Goal: Task Accomplishment & Management: Use online tool/utility

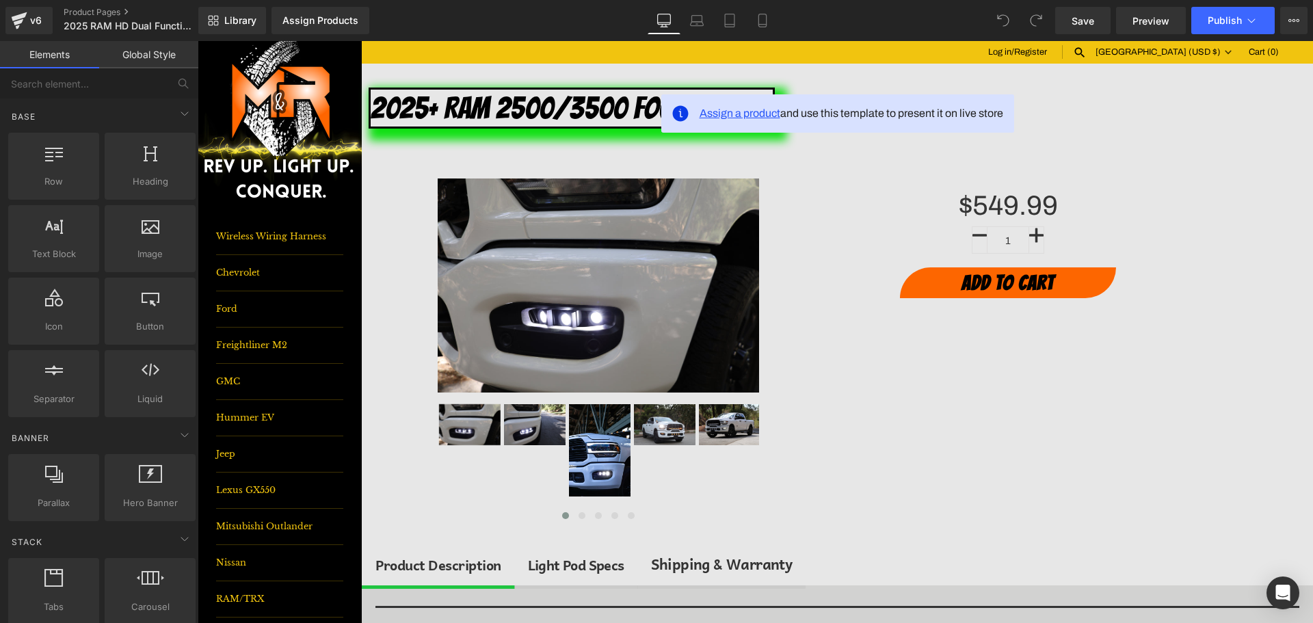
click at [739, 114] on span "Assign a product" at bounding box center [740, 113] width 81 height 12
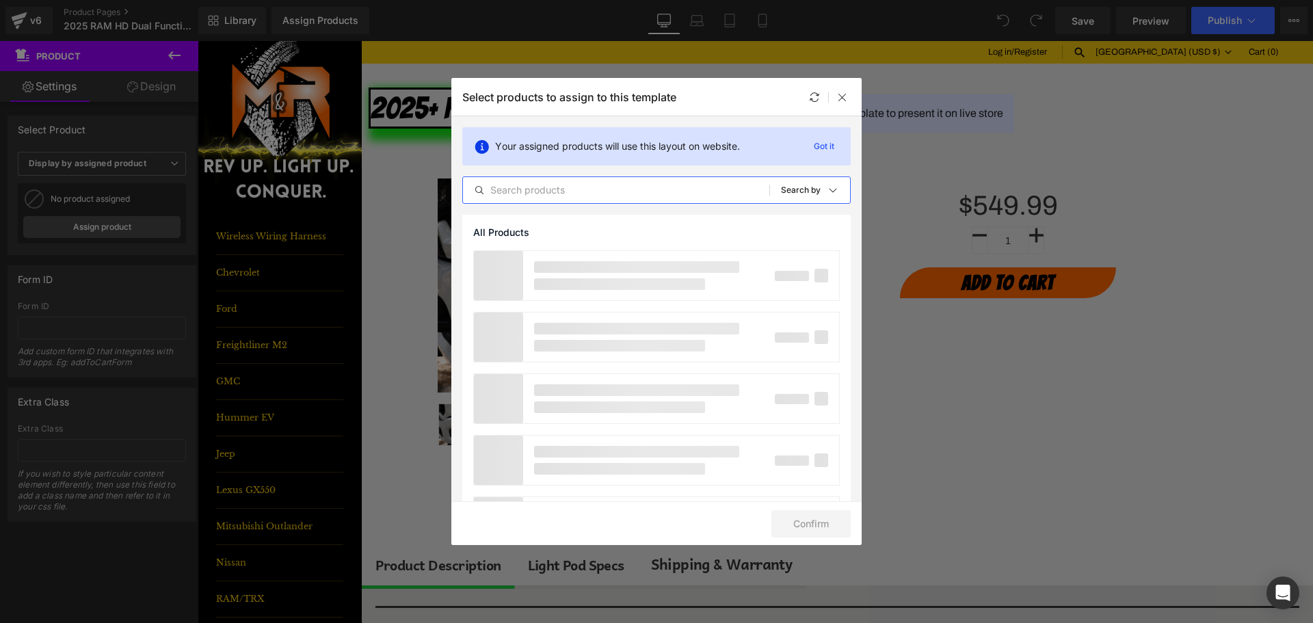
click at [585, 190] on input "text" at bounding box center [616, 190] width 306 height 16
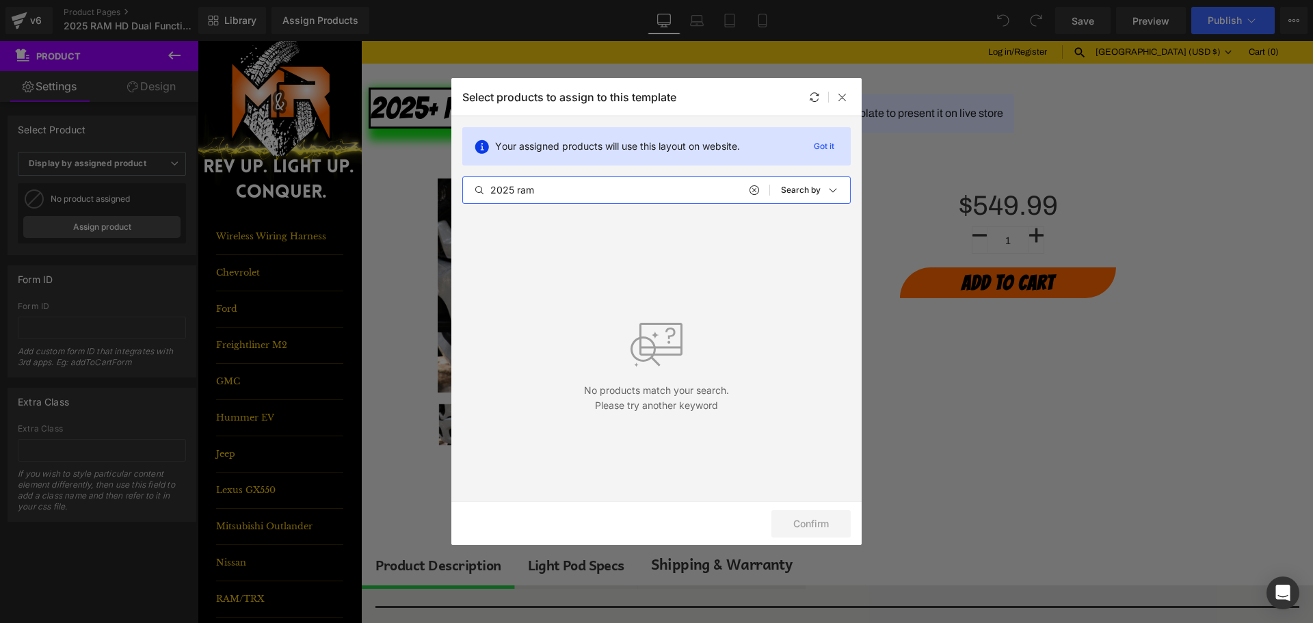
click at [526, 187] on input "2025 ram" at bounding box center [616, 190] width 306 height 16
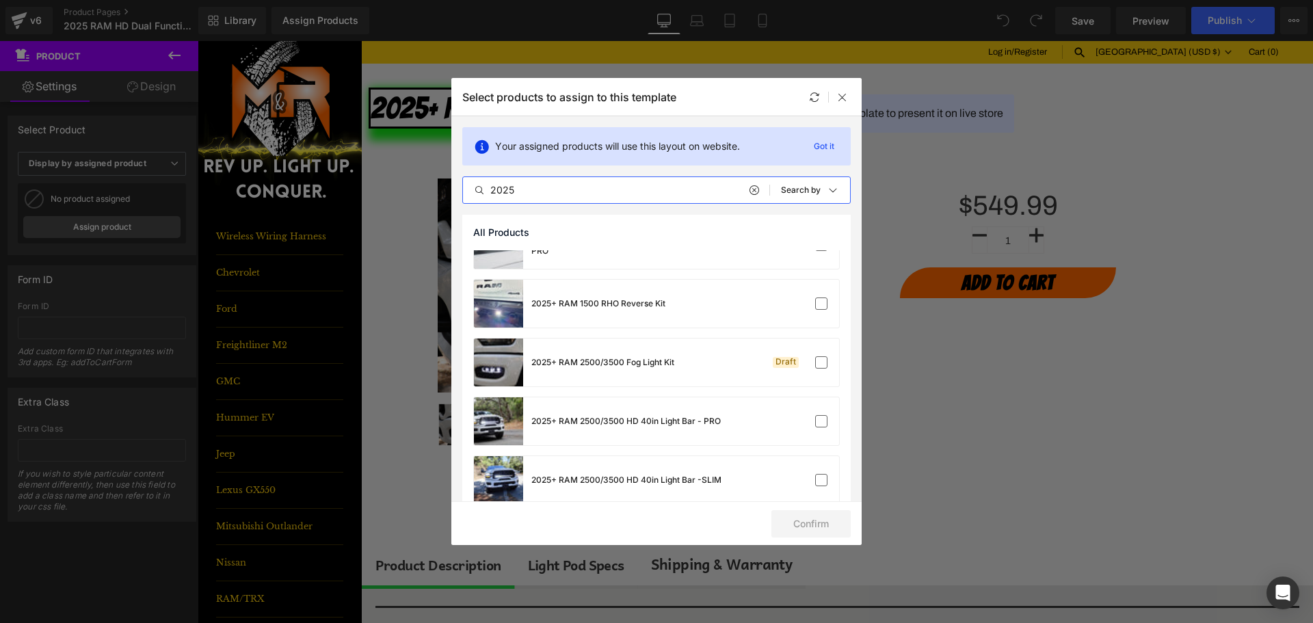
scroll to position [1026, 0]
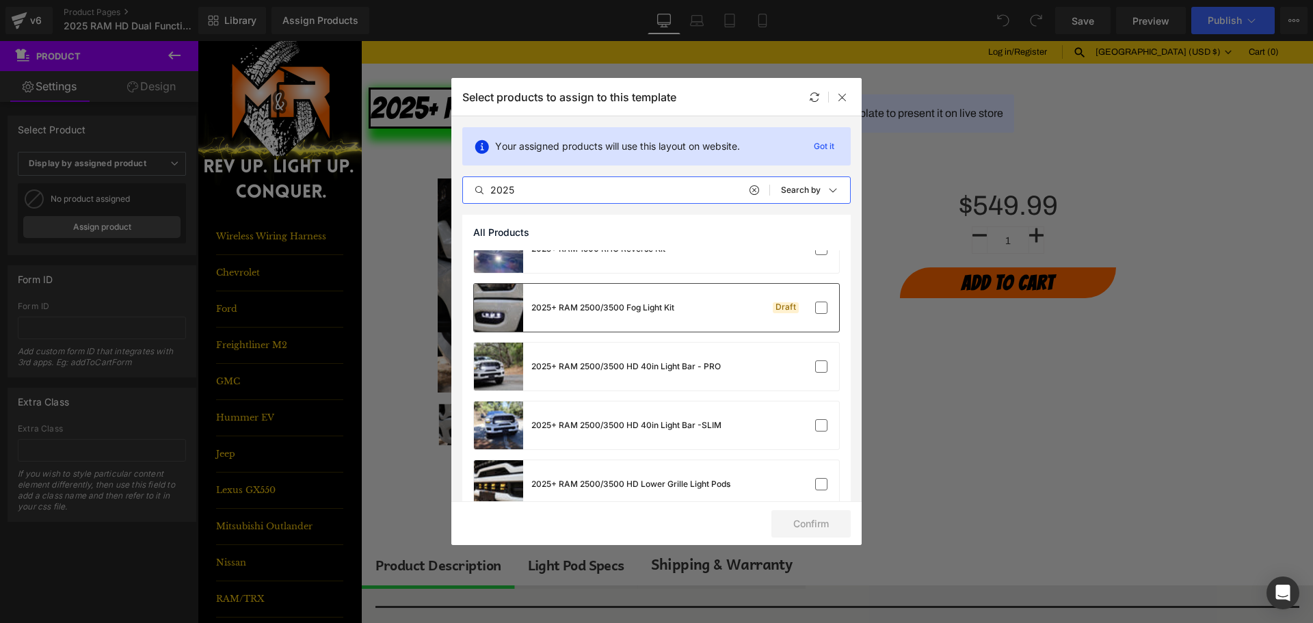
type input "2025"
click at [799, 299] on div "2025+ RAM 2500/3500 Fog Light Kit Draft" at bounding box center [656, 308] width 365 height 48
click at [822, 526] on button "Confirm" at bounding box center [811, 523] width 79 height 27
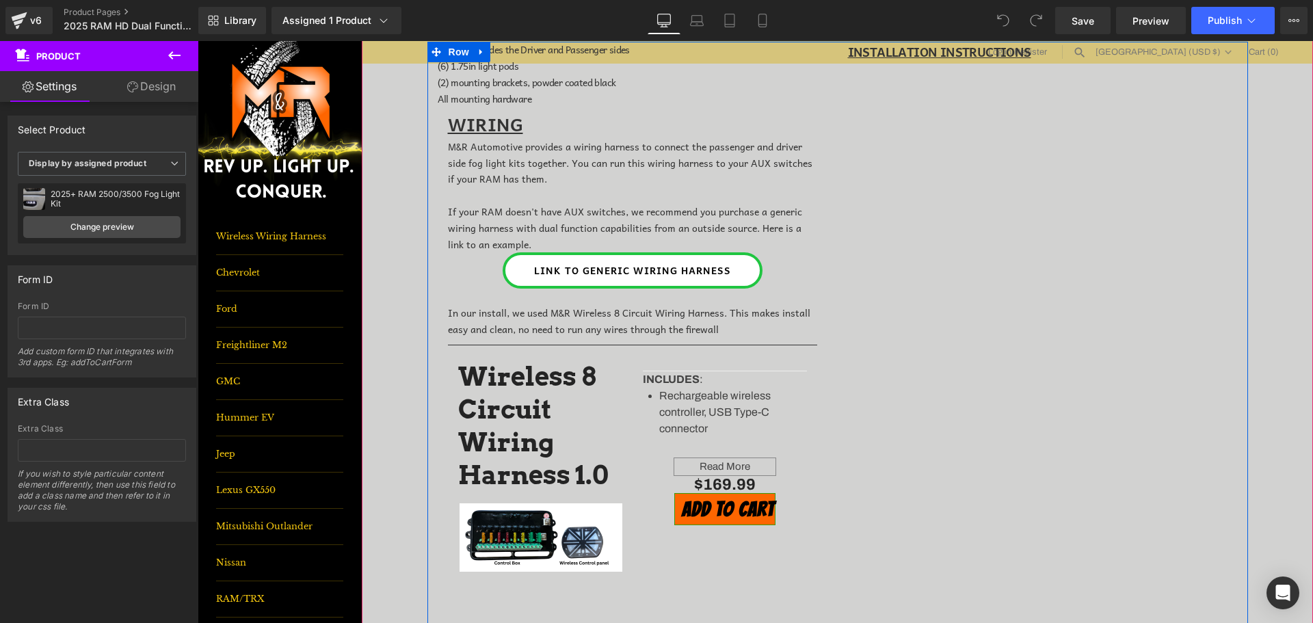
scroll to position [616, 0]
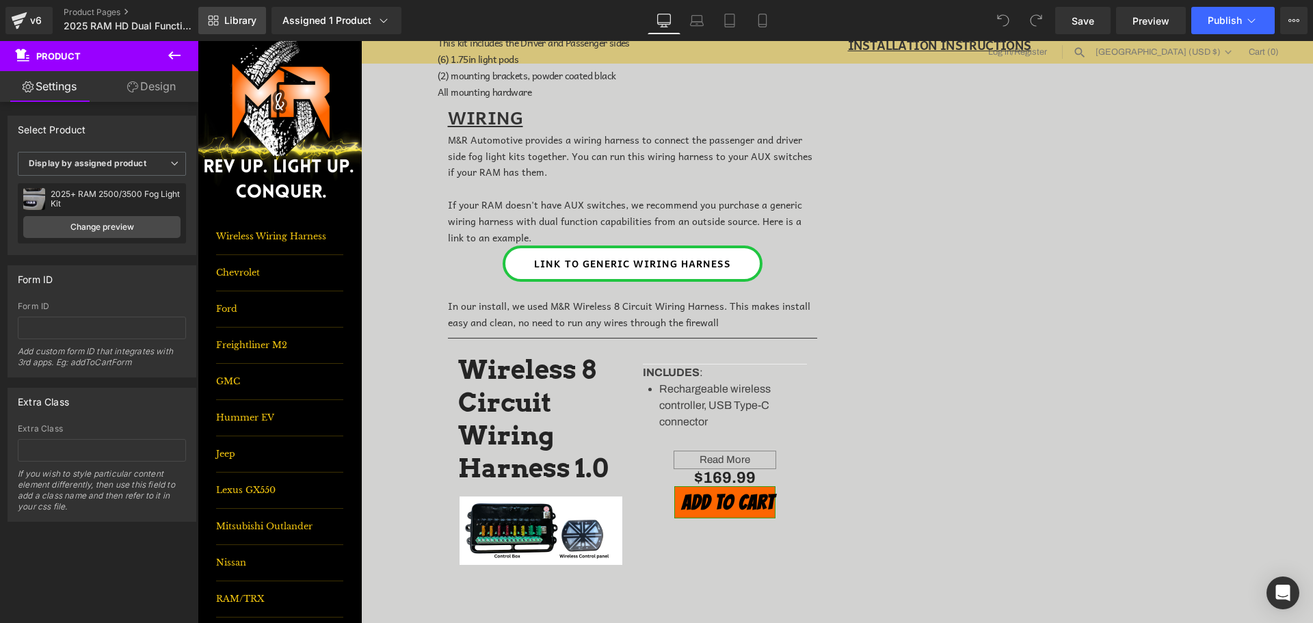
click at [241, 16] on span "Library" at bounding box center [240, 20] width 32 height 12
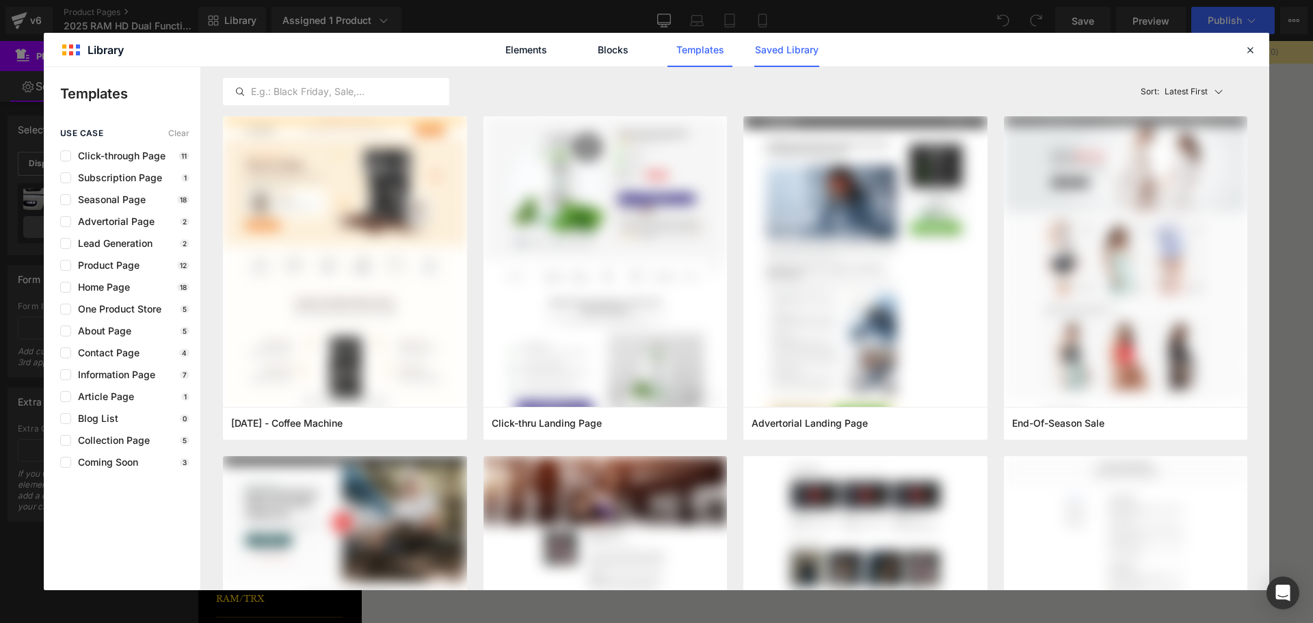
click at [776, 49] on link "Saved Library" at bounding box center [786, 50] width 65 height 34
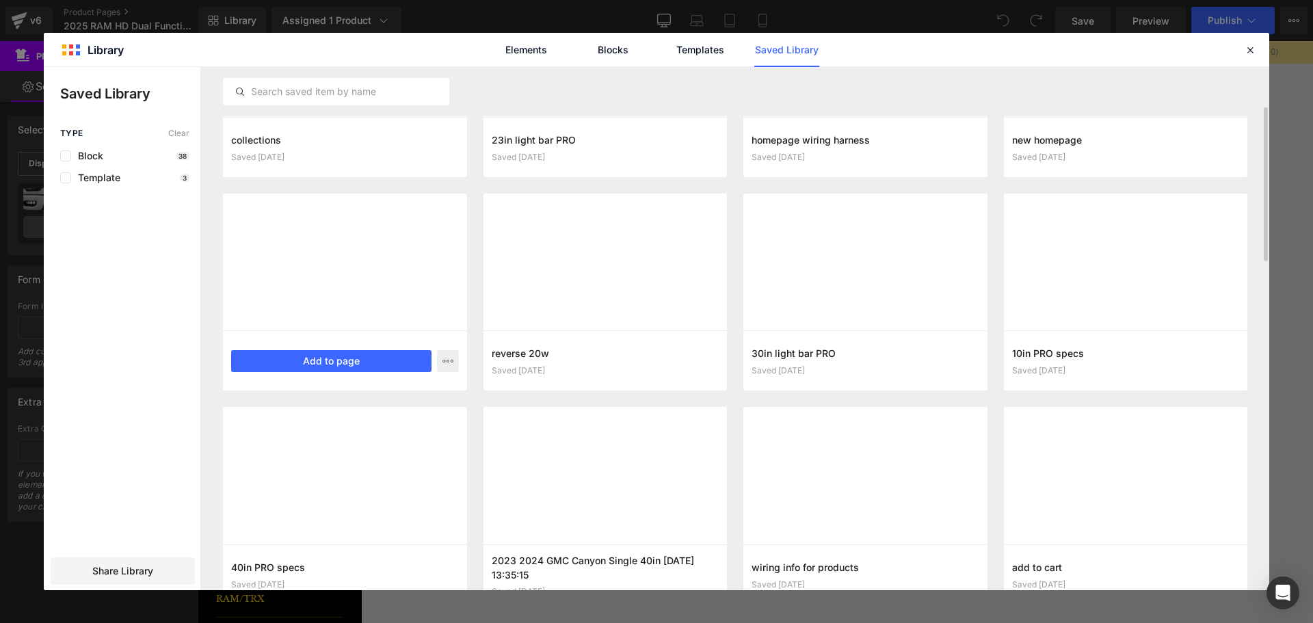
scroll to position [171, 0]
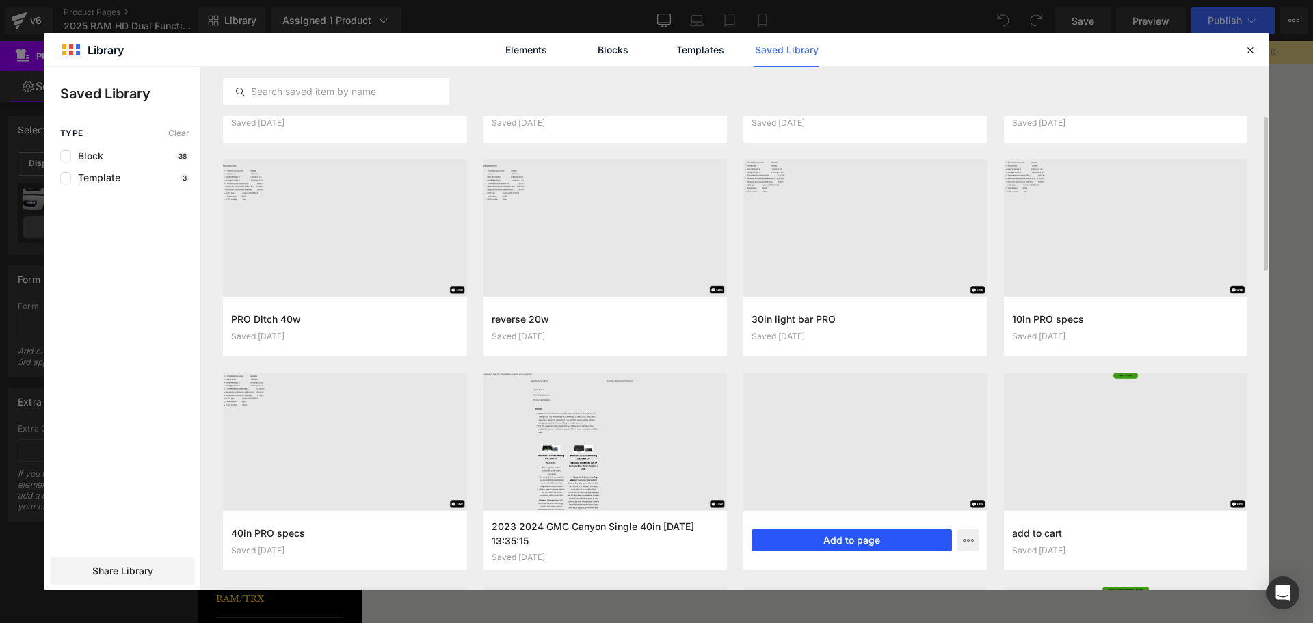
click at [863, 542] on button "Add to page" at bounding box center [852, 540] width 200 height 22
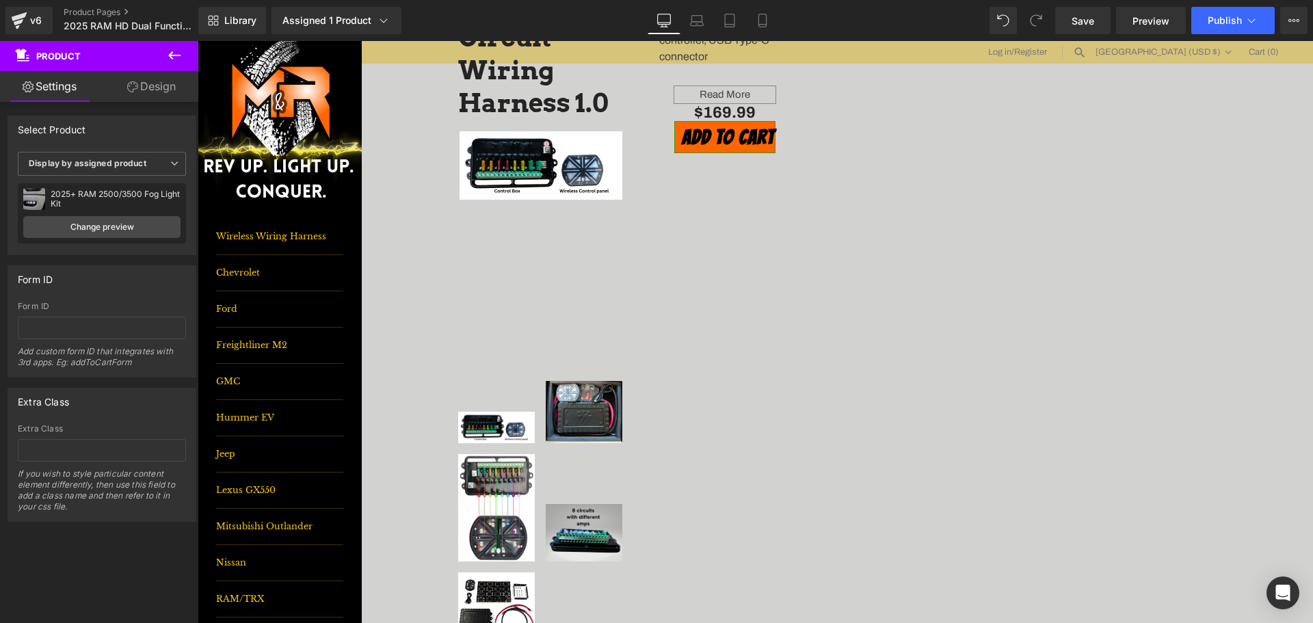
scroll to position [639, 0]
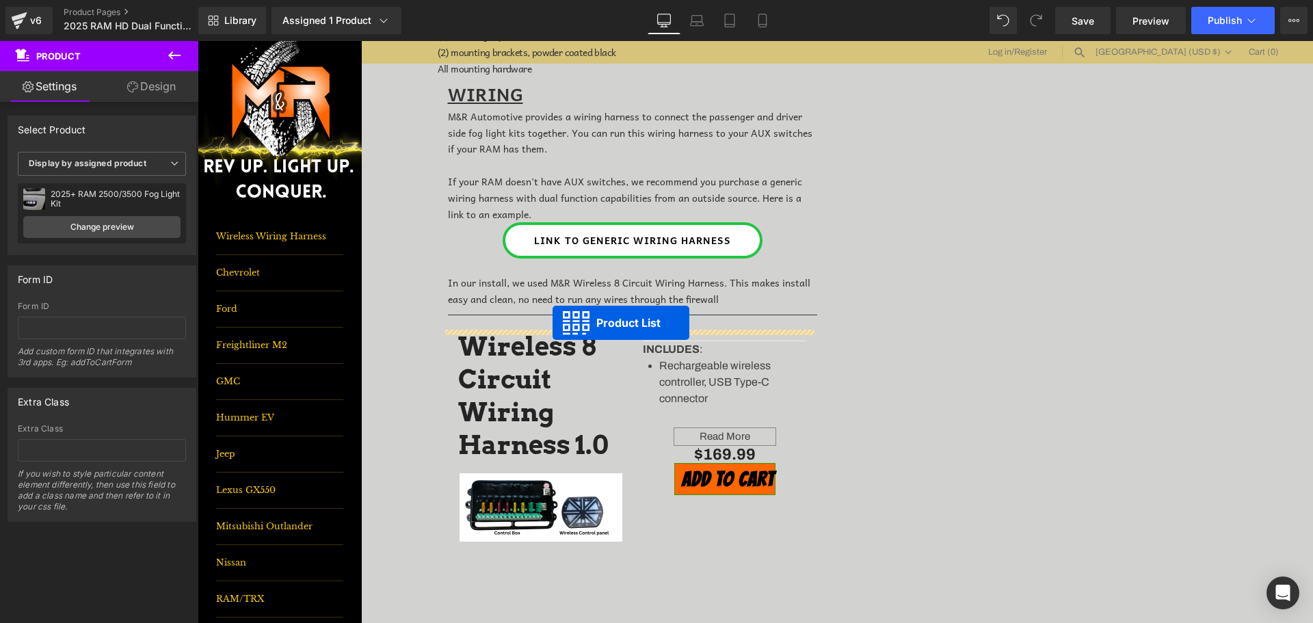
drag, startPoint x: 790, startPoint y: 395, endPoint x: 553, endPoint y: 323, distance: 248.0
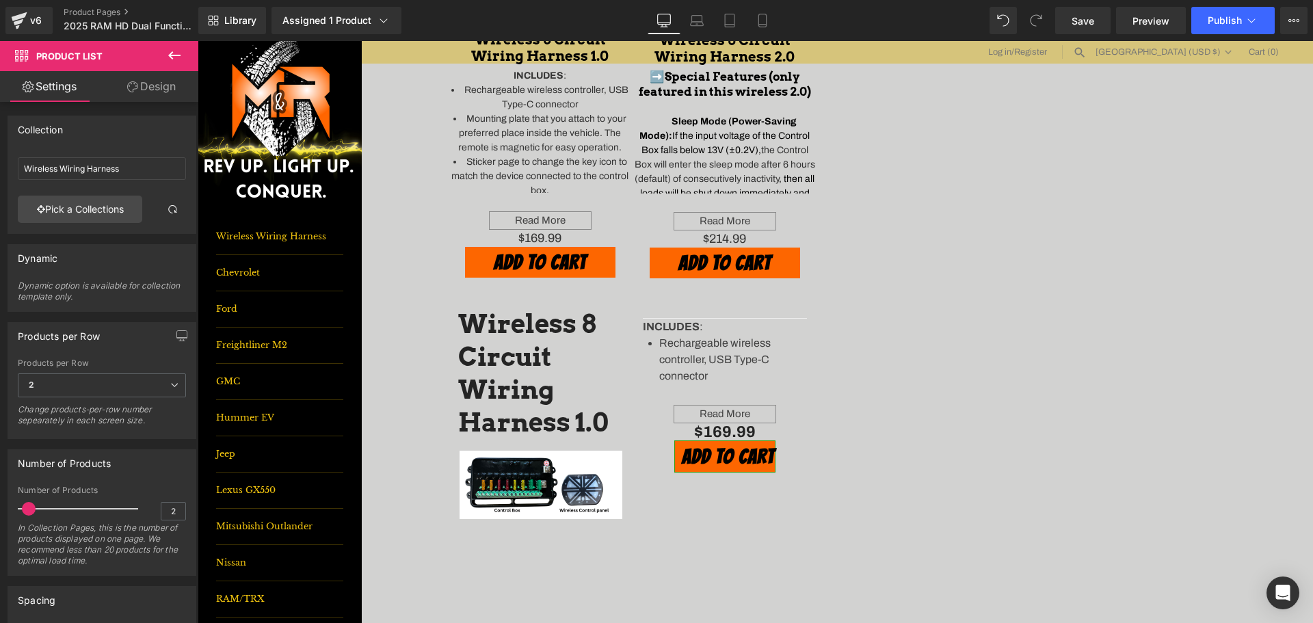
scroll to position [1049, 0]
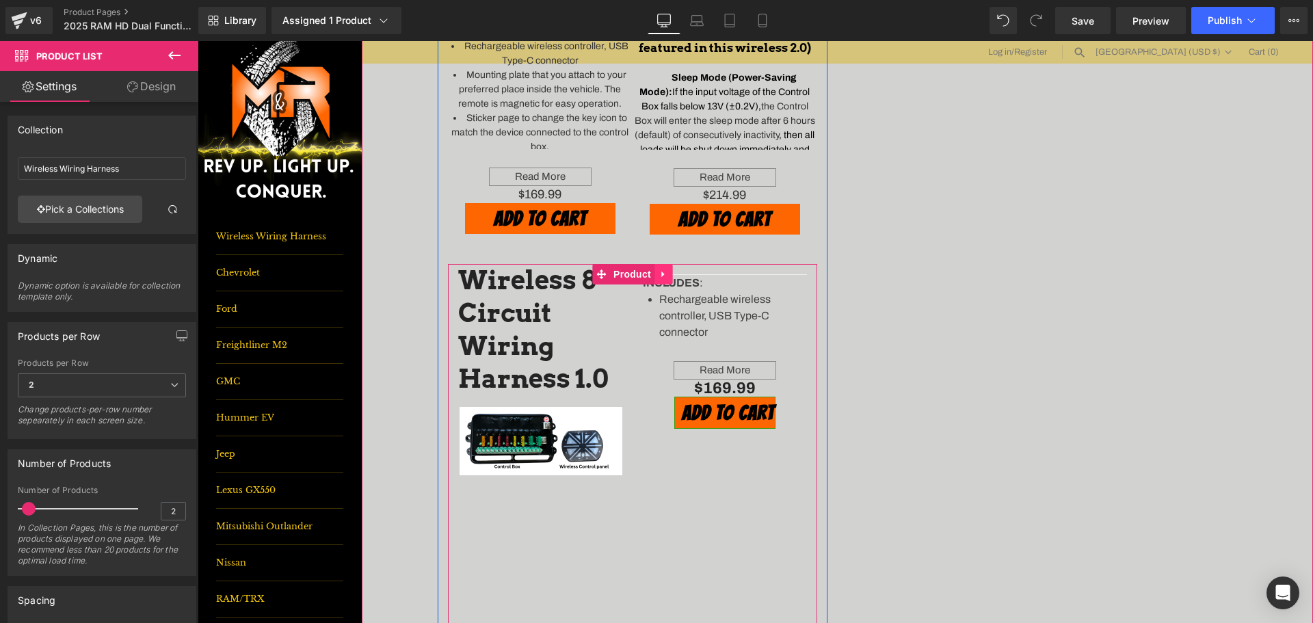
click at [659, 275] on icon at bounding box center [664, 274] width 10 height 10
click at [417, 273] on div "(P) Description Separator WHAT'S INCLUDED? Text Block This kit includes the Dri…" at bounding box center [837, 286] width 951 height 1500
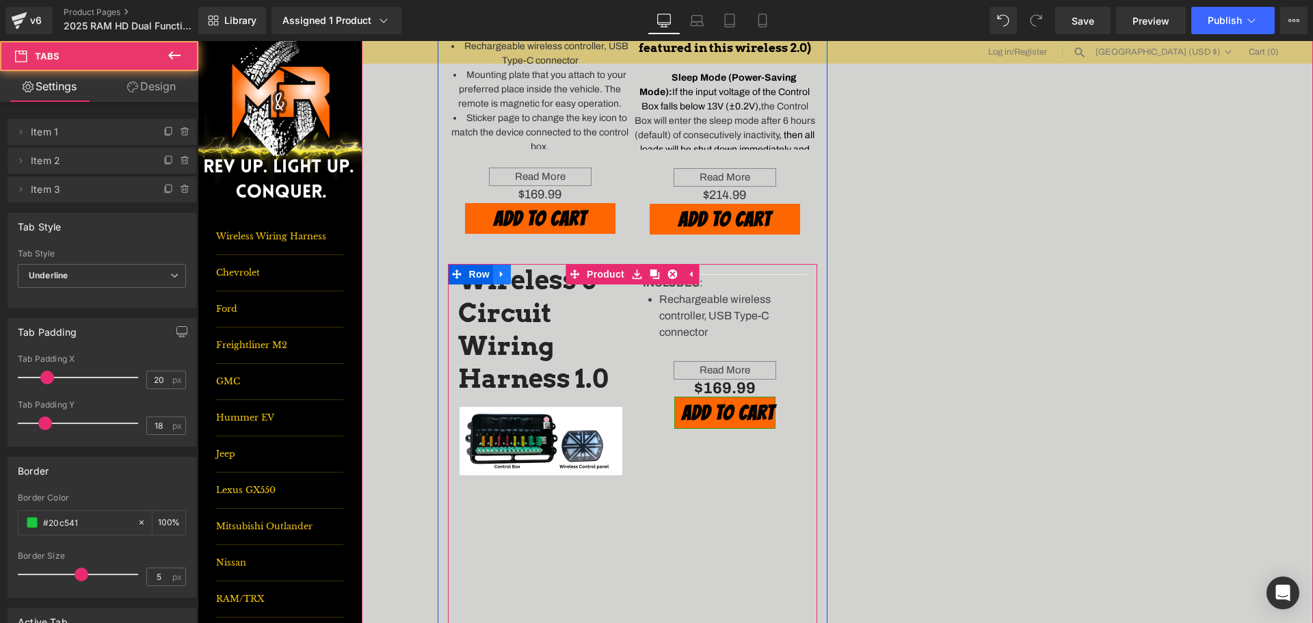
click at [499, 272] on icon at bounding box center [502, 274] width 10 height 10
click at [533, 275] on icon at bounding box center [538, 274] width 10 height 10
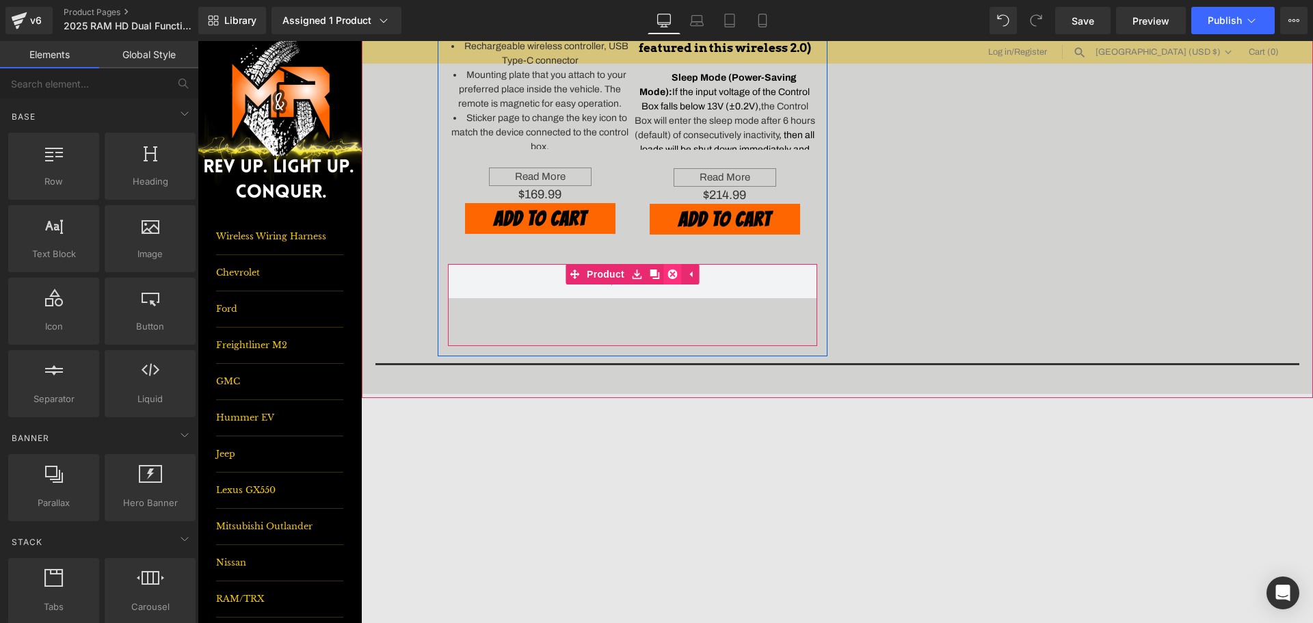
click at [668, 272] on icon at bounding box center [673, 274] width 10 height 10
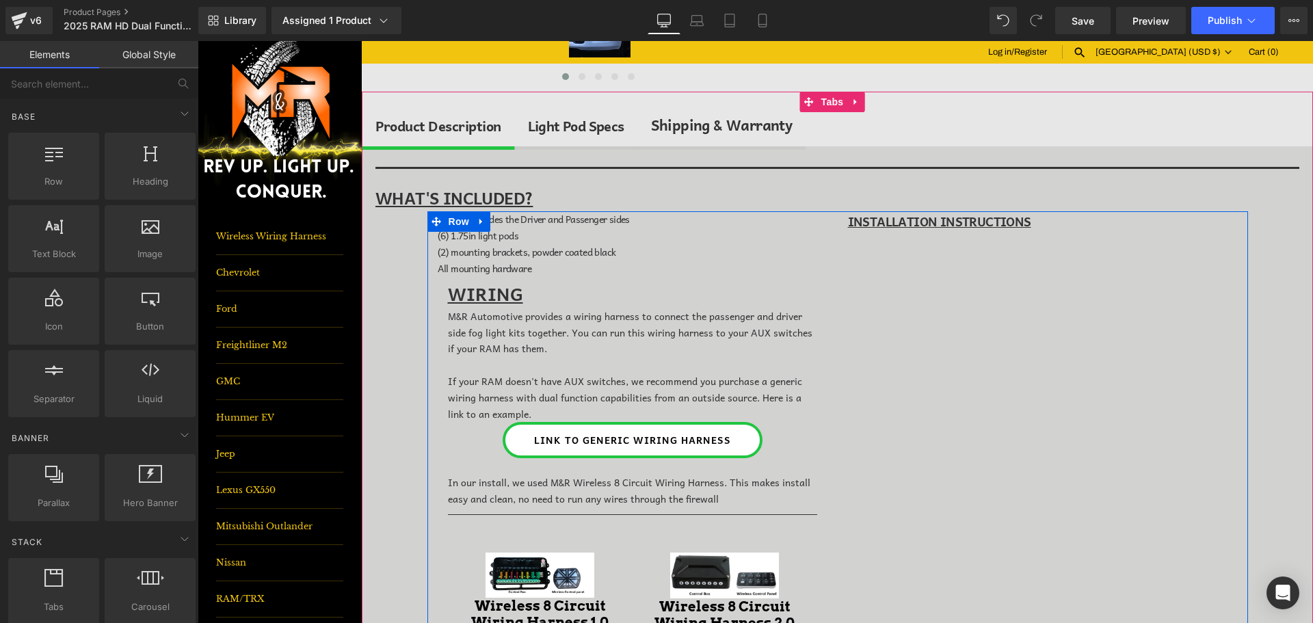
scroll to position [434, 0]
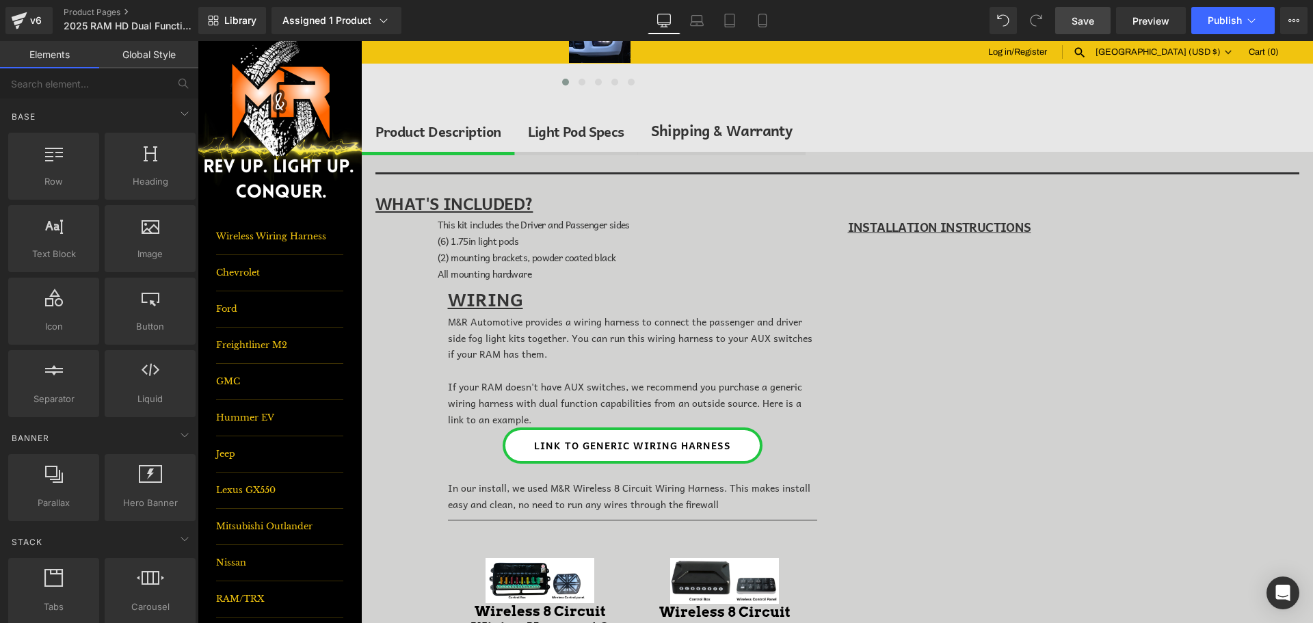
click at [1073, 25] on span "Save" at bounding box center [1083, 21] width 23 height 14
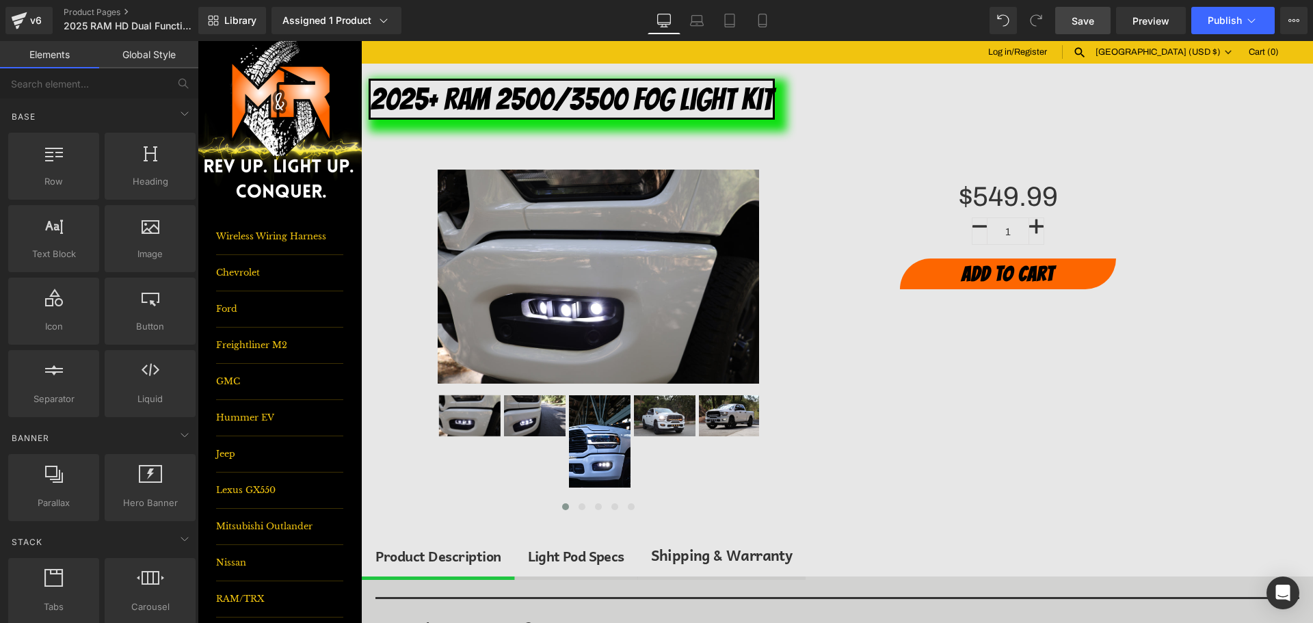
scroll to position [0, 0]
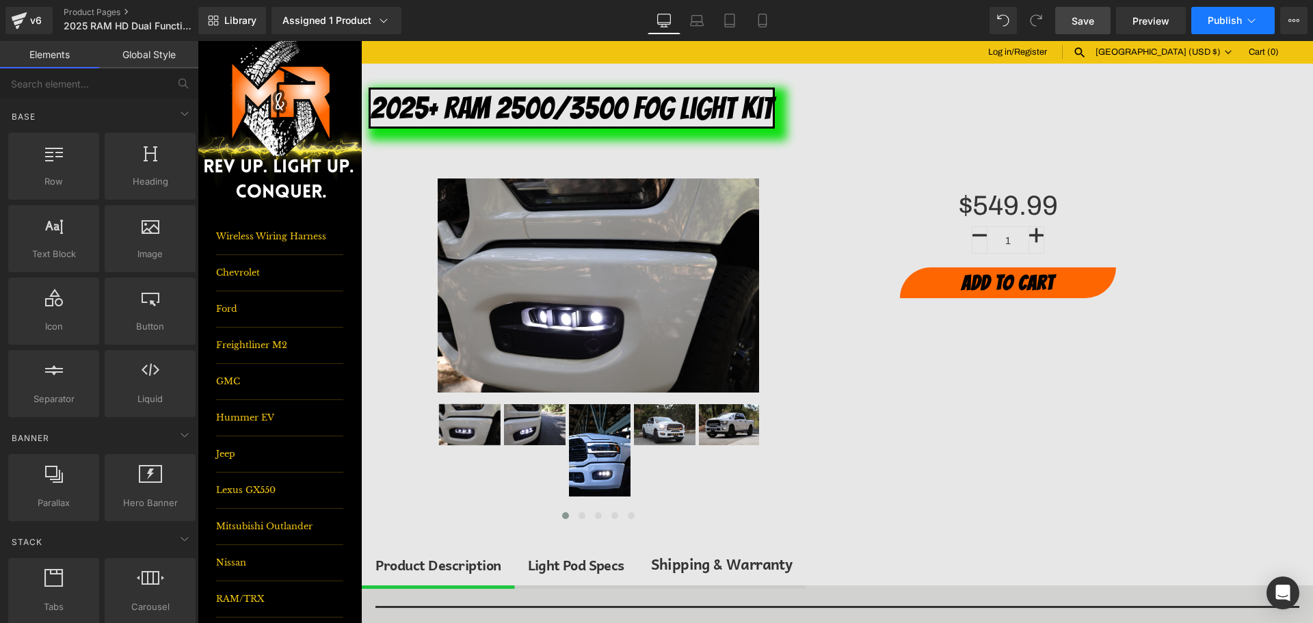
click at [1228, 18] on span "Publish" at bounding box center [1225, 20] width 34 height 11
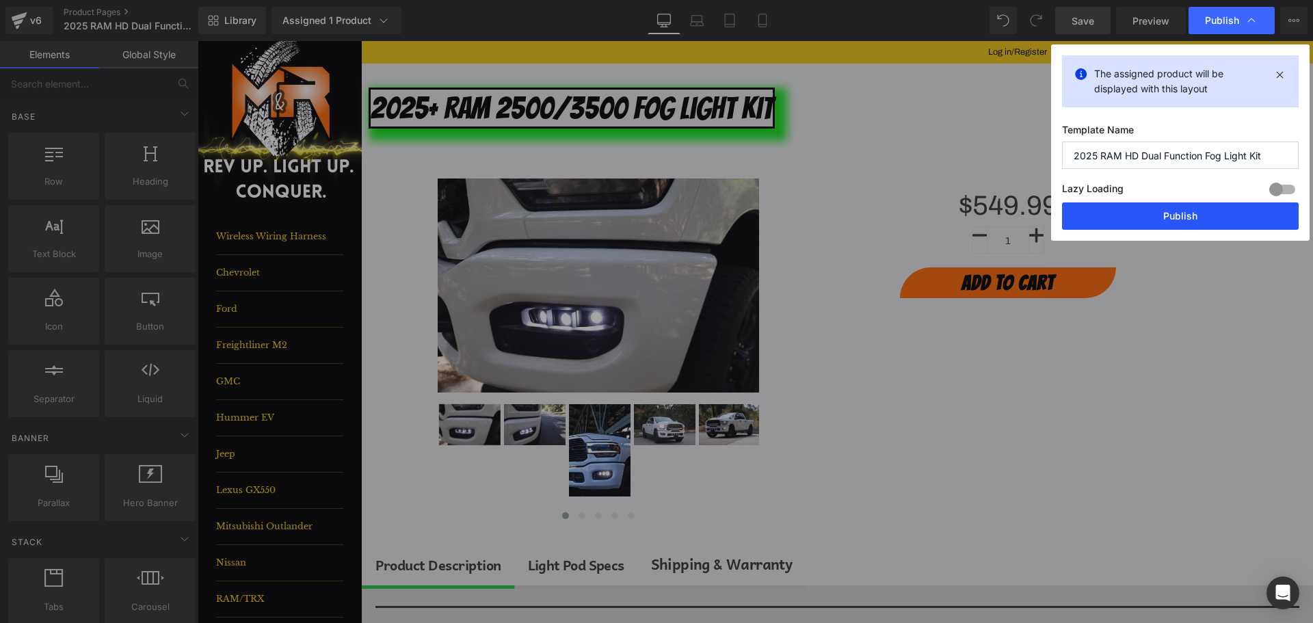
click at [1189, 214] on button "Publish" at bounding box center [1180, 215] width 237 height 27
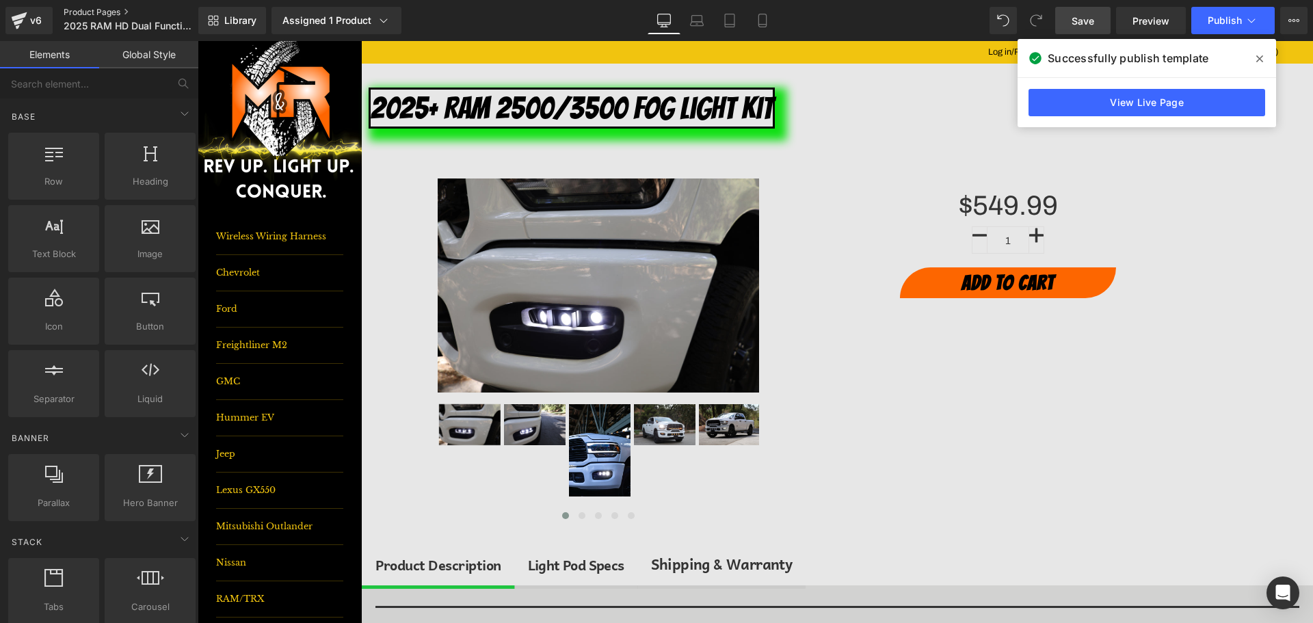
click at [118, 15] on link "Product Pages" at bounding box center [142, 12] width 157 height 11
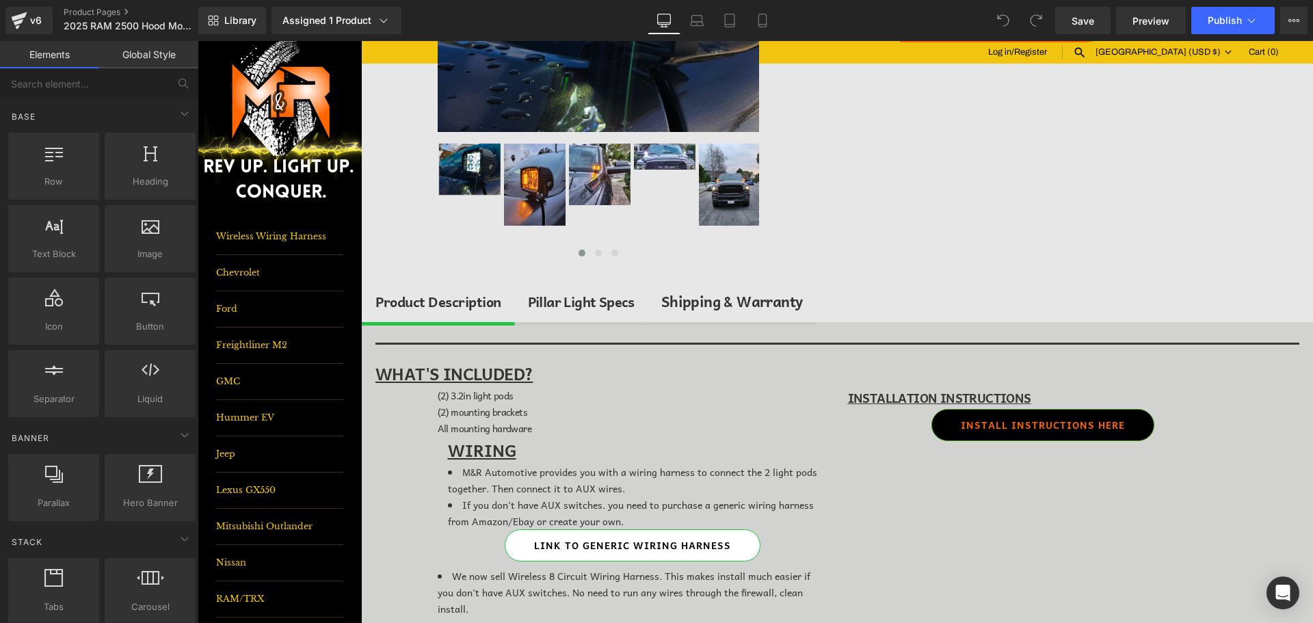
scroll to position [342, 0]
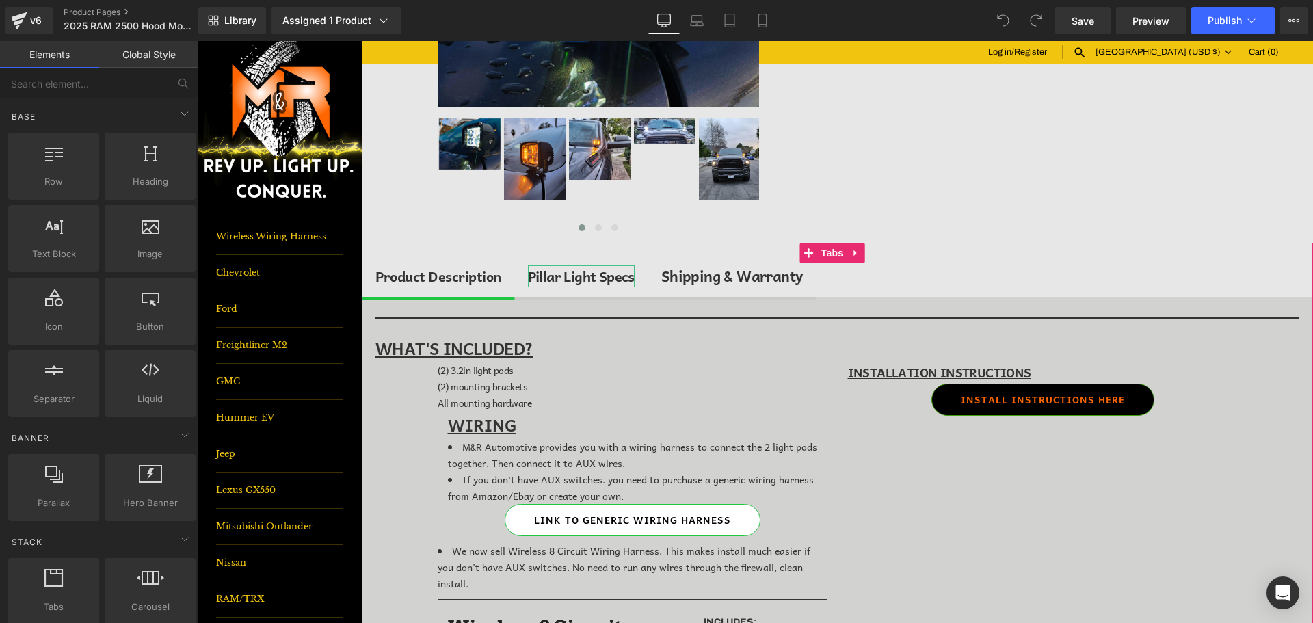
click at [624, 278] on div "Pillar Light Specs" at bounding box center [581, 276] width 107 height 22
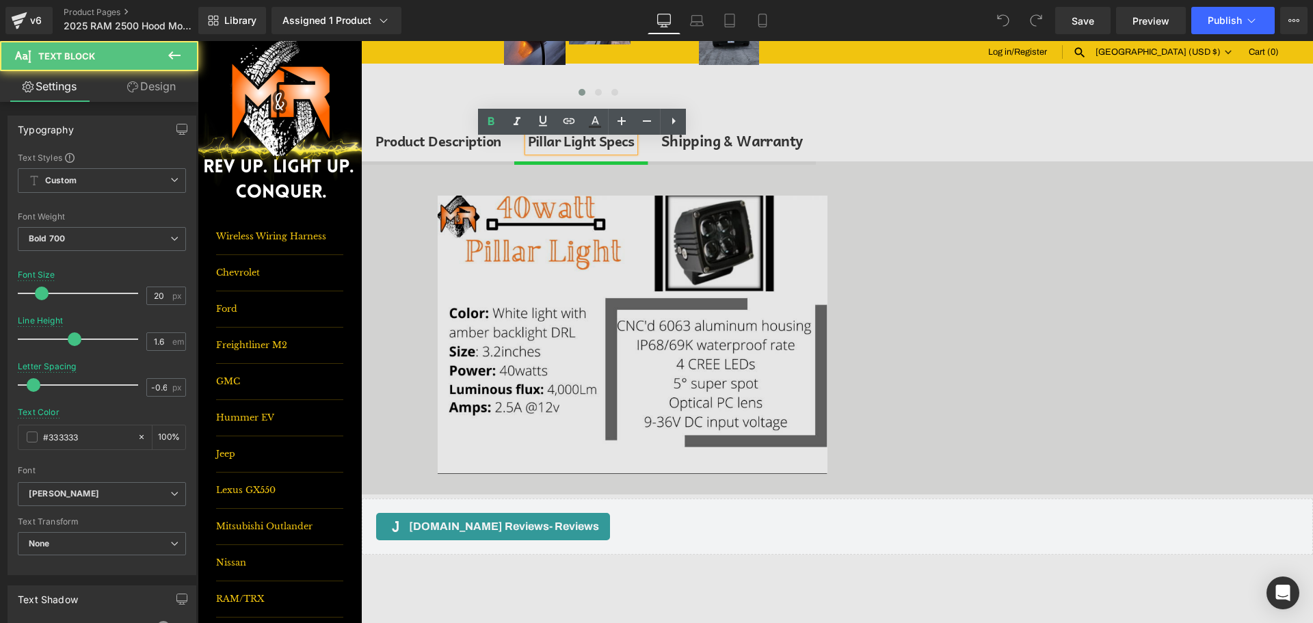
scroll to position [479, 0]
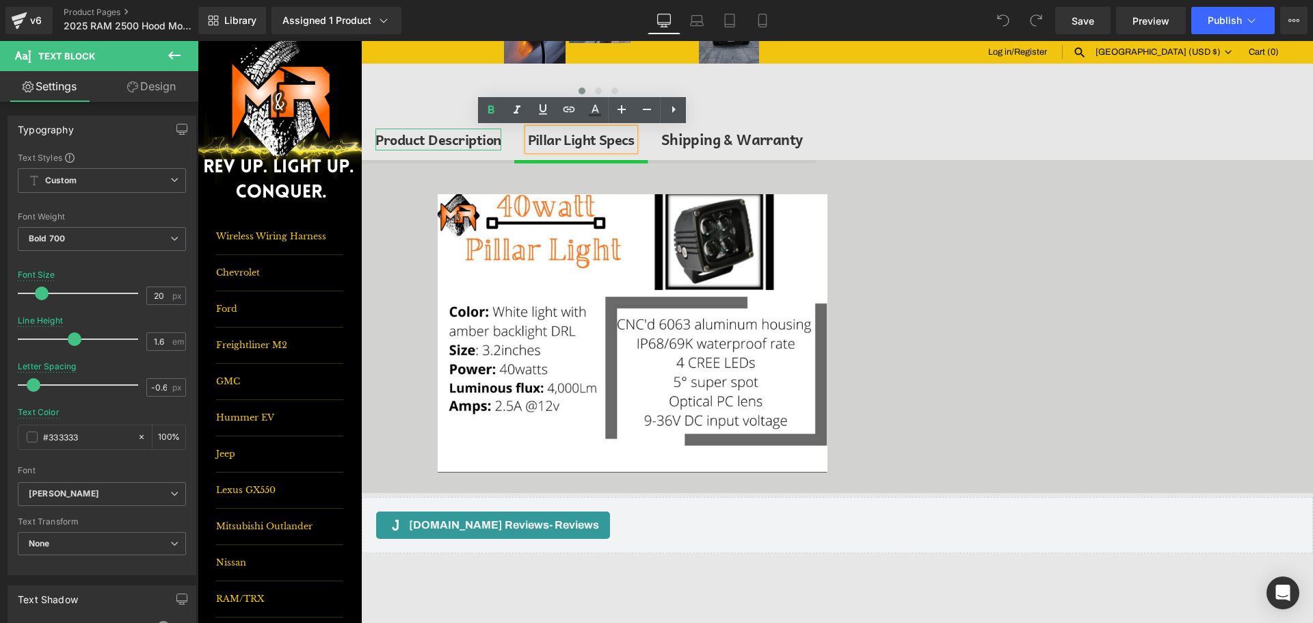
click at [432, 136] on div "Product Description" at bounding box center [438, 140] width 126 height 22
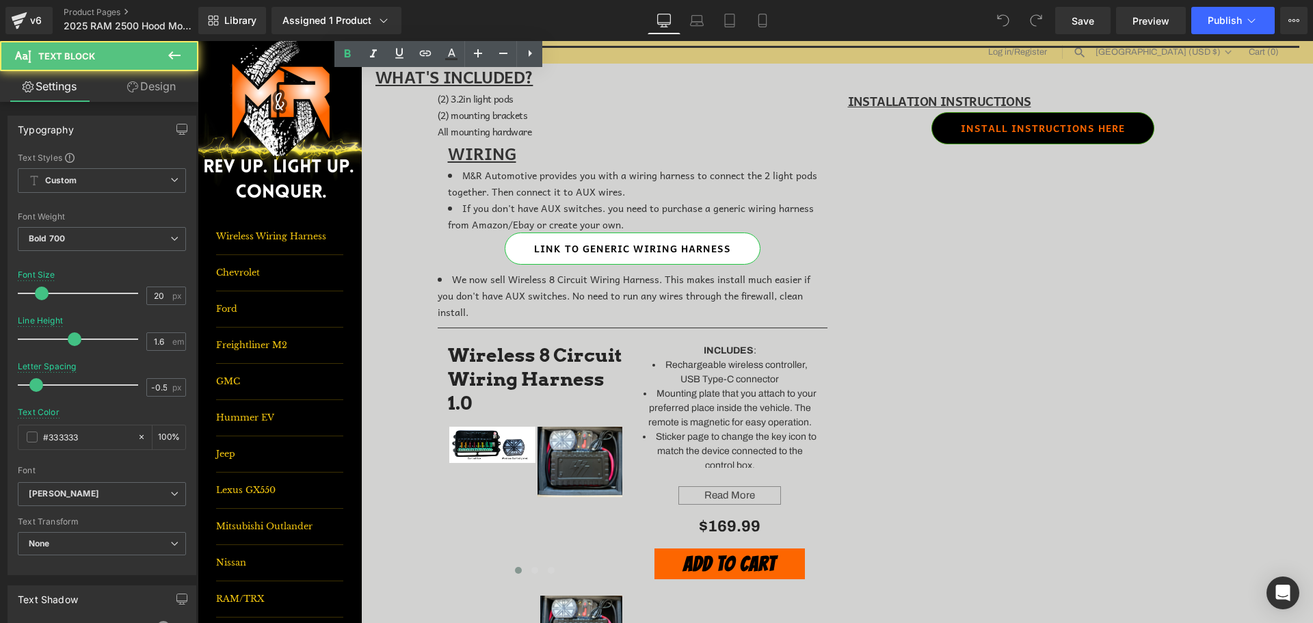
scroll to position [684, 0]
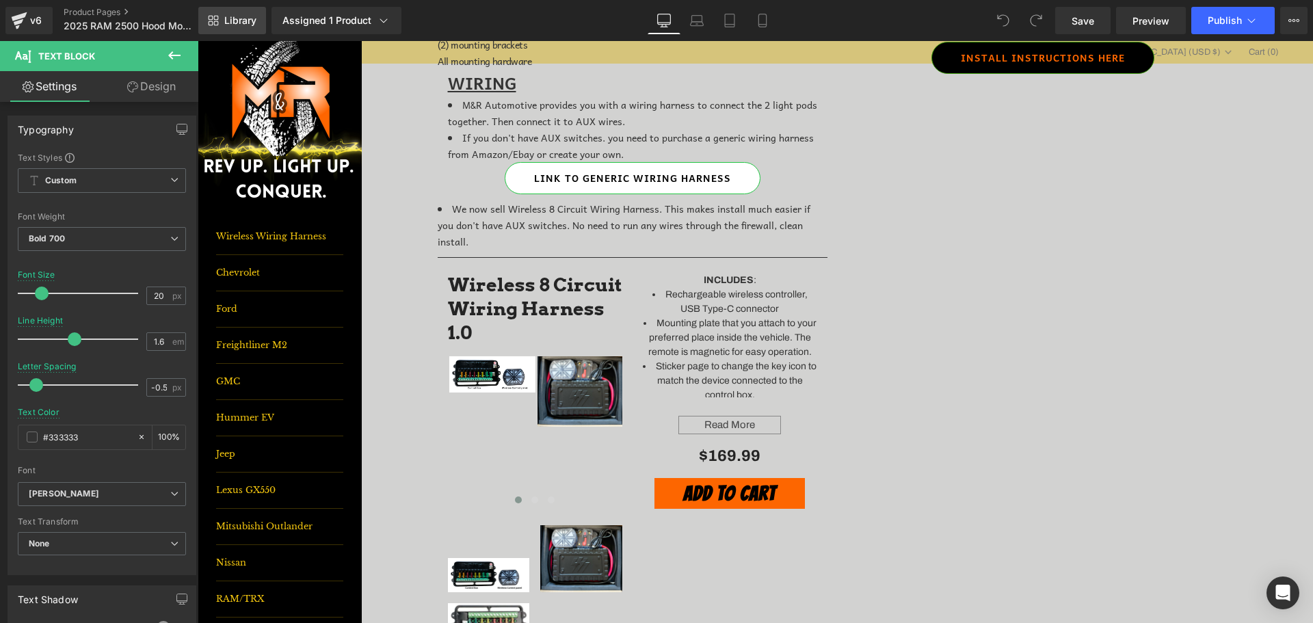
click at [220, 14] on link "Library" at bounding box center [232, 20] width 68 height 27
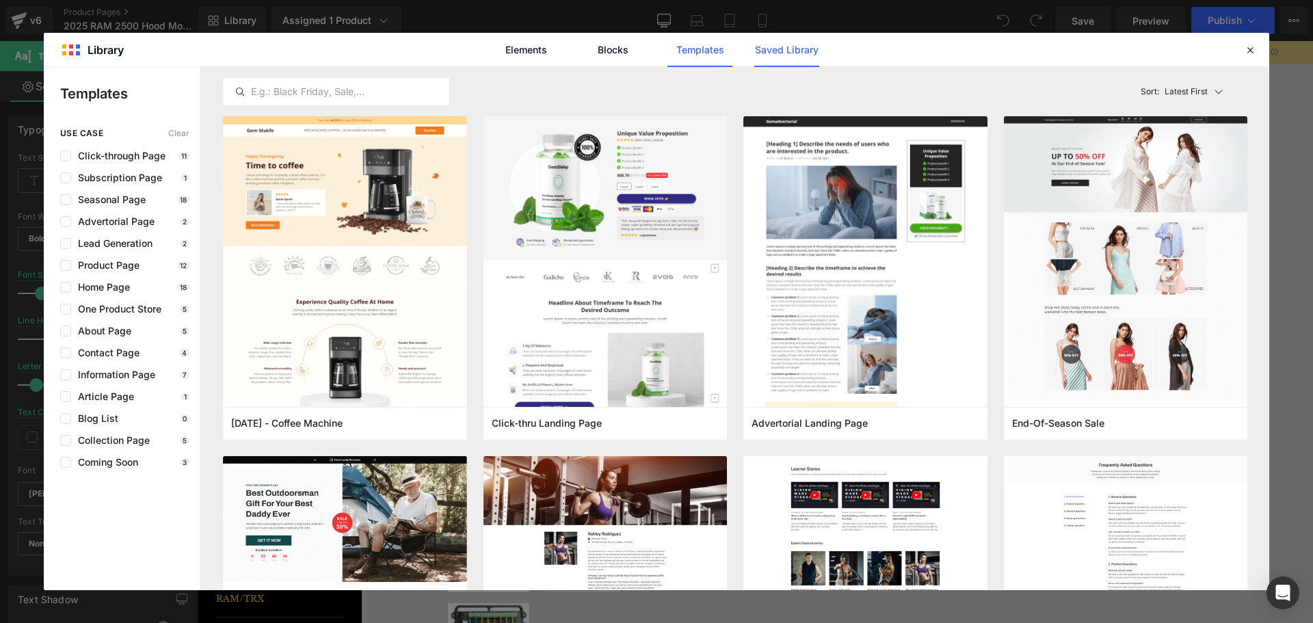
click at [793, 47] on link "Saved Library" at bounding box center [786, 50] width 65 height 34
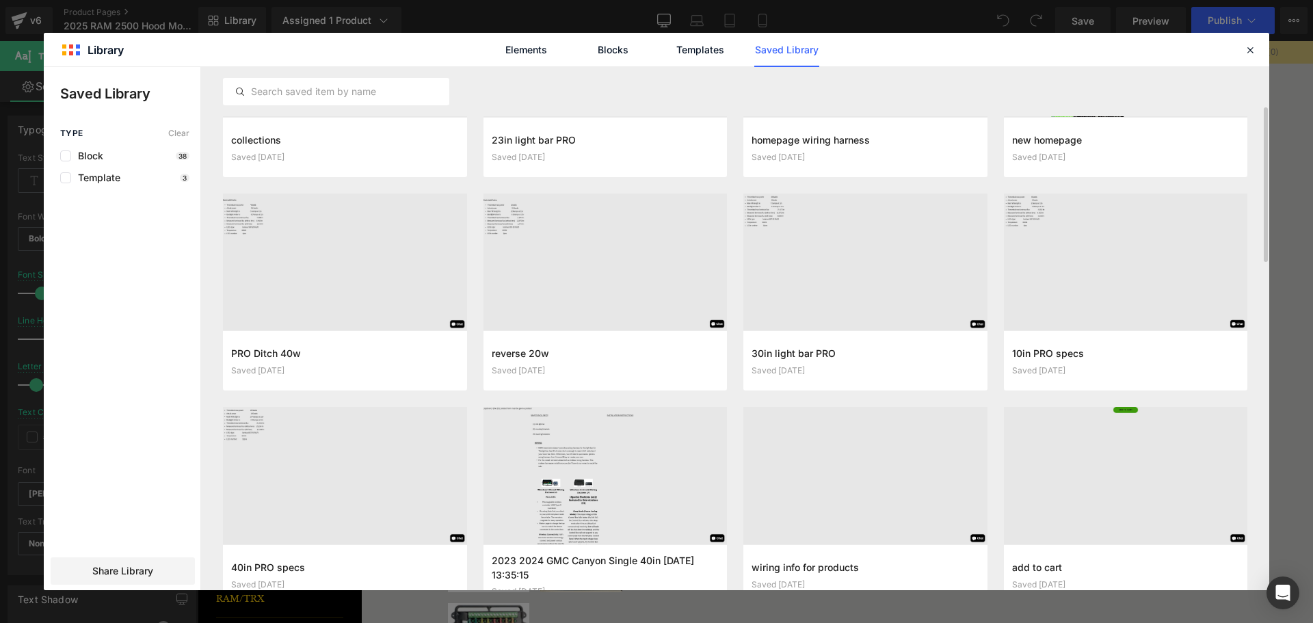
scroll to position [205, 0]
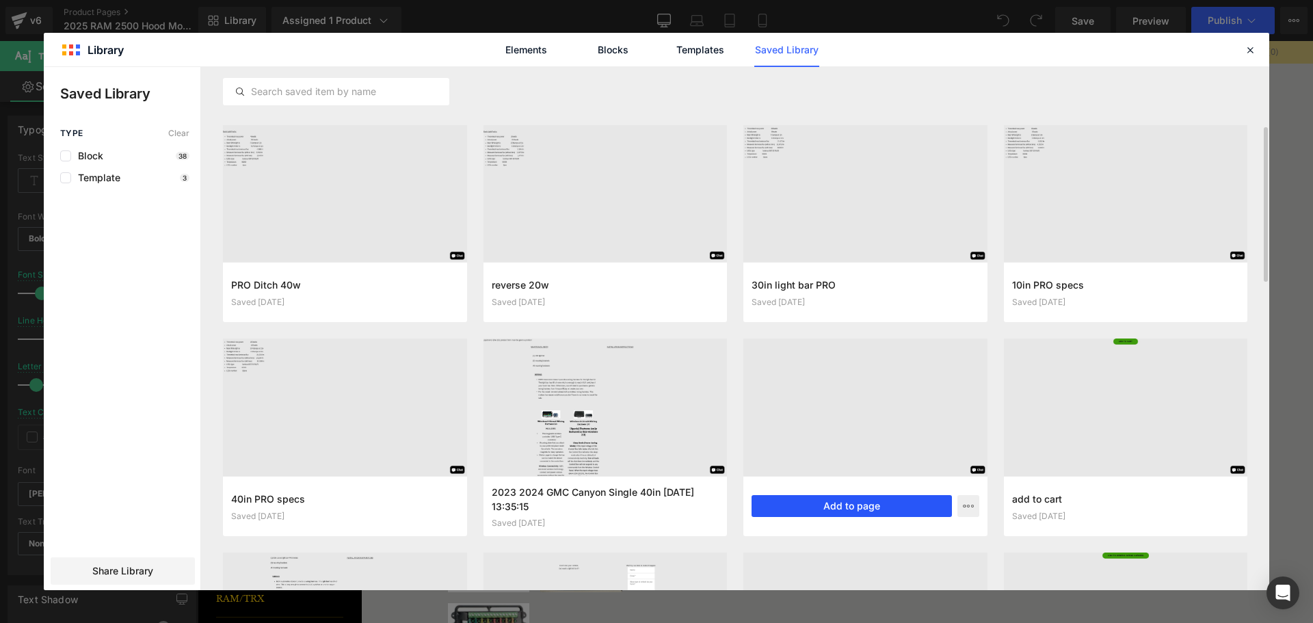
click at [815, 508] on button "Add to page" at bounding box center [852, 506] width 200 height 22
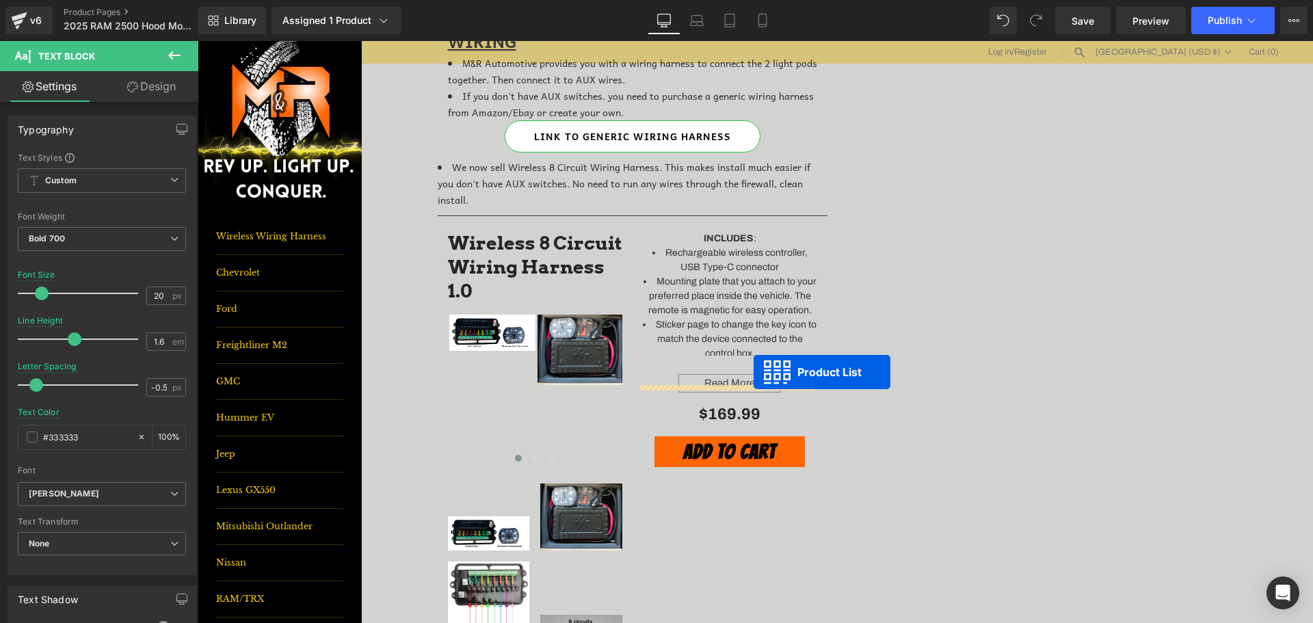
scroll to position [716, 0]
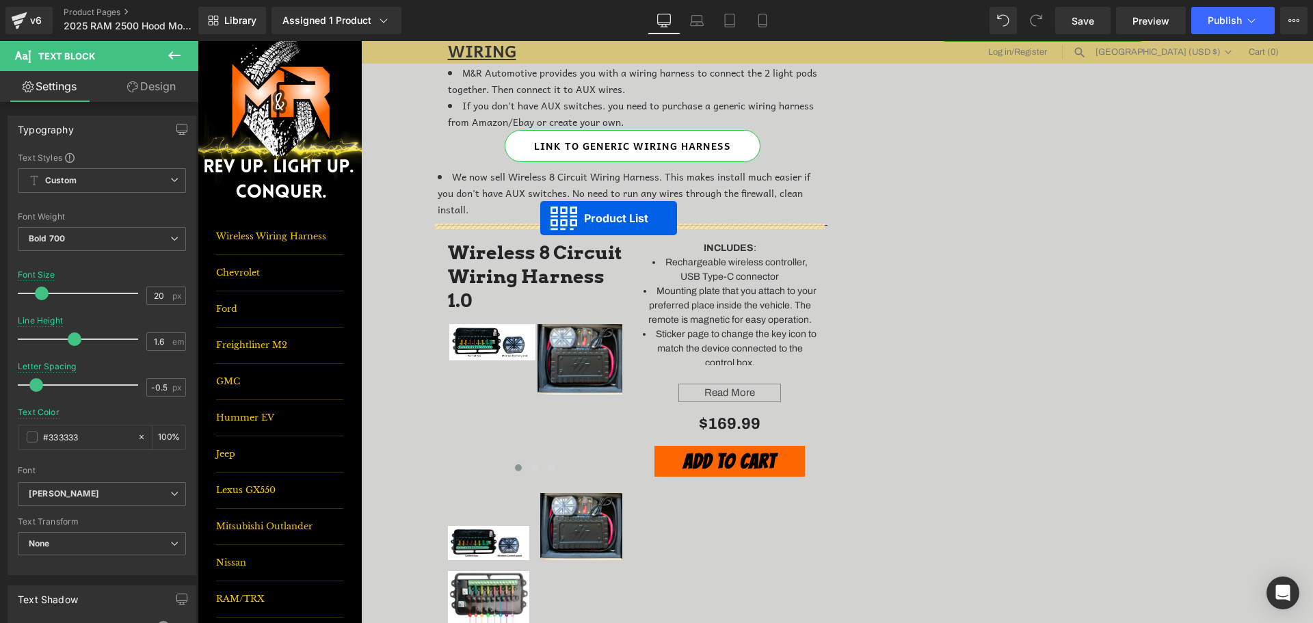
drag, startPoint x: 791, startPoint y: 395, endPoint x: 540, endPoint y: 218, distance: 307.8
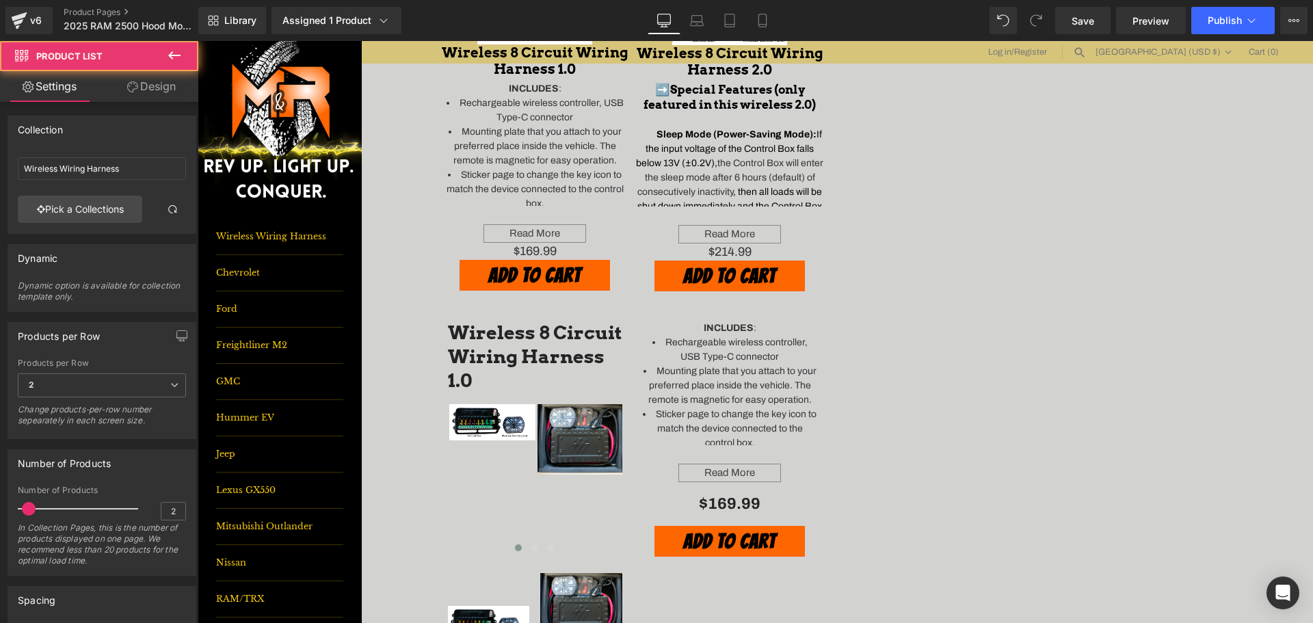
scroll to position [990, 0]
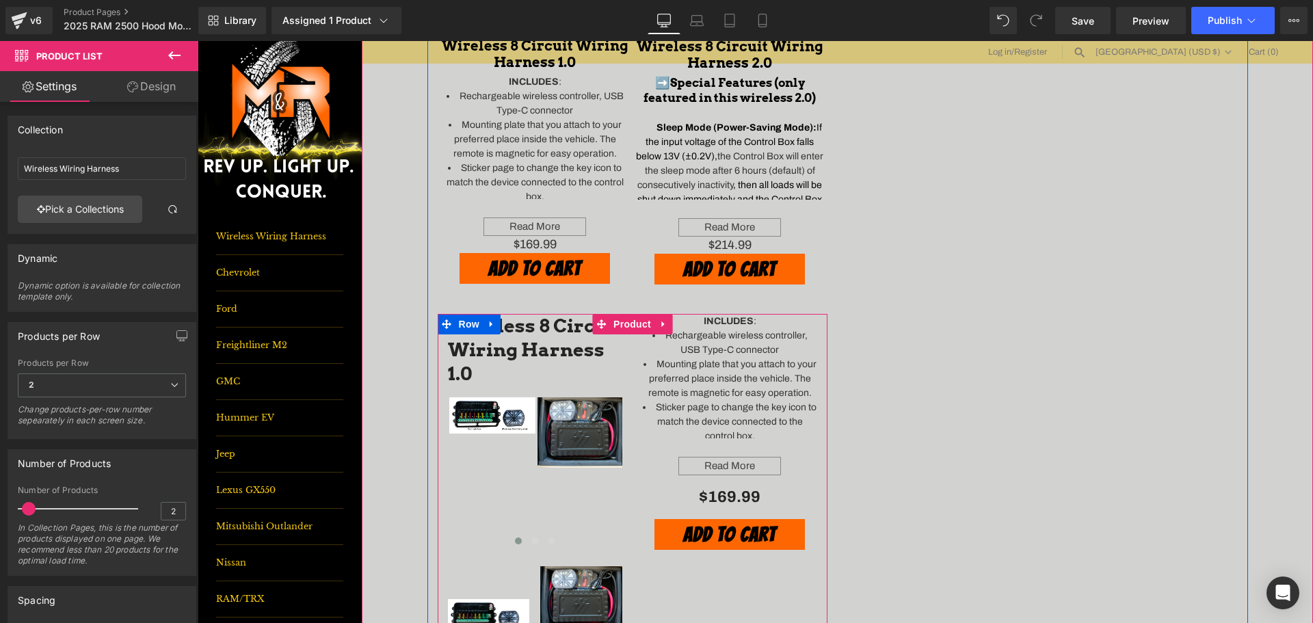
click at [487, 319] on icon at bounding box center [492, 324] width 10 height 10
click at [523, 319] on icon at bounding box center [528, 324] width 10 height 10
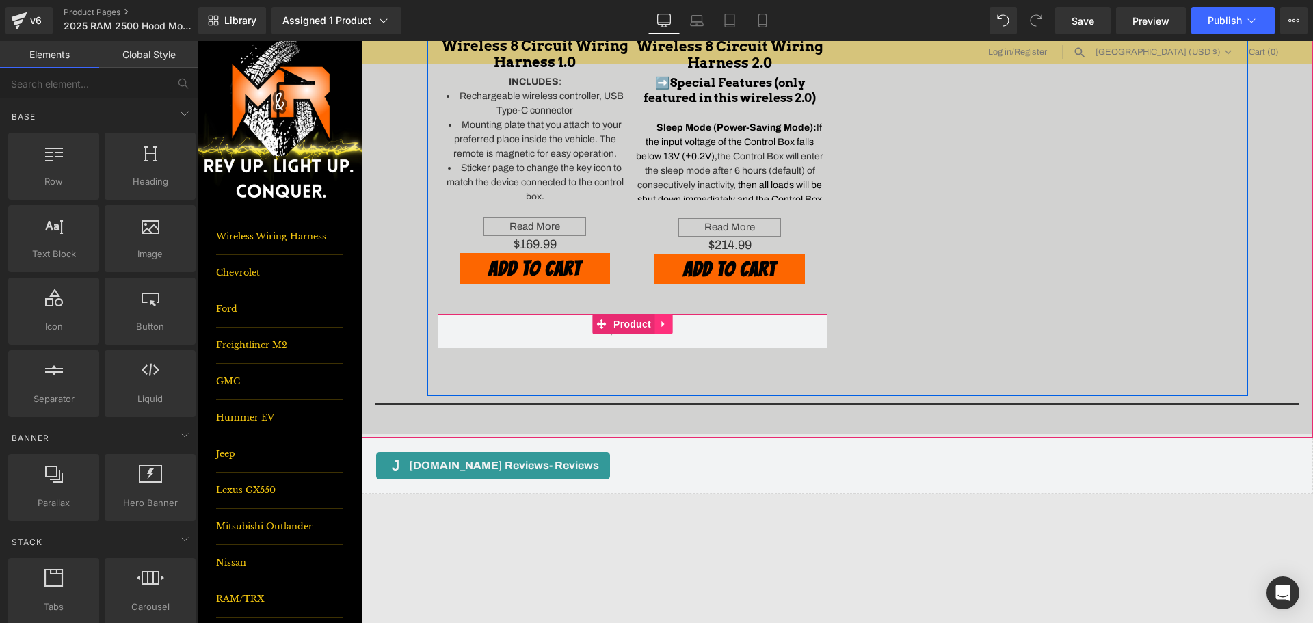
click at [661, 319] on icon at bounding box center [664, 324] width 10 height 10
click at [670, 319] on icon at bounding box center [673, 324] width 10 height 10
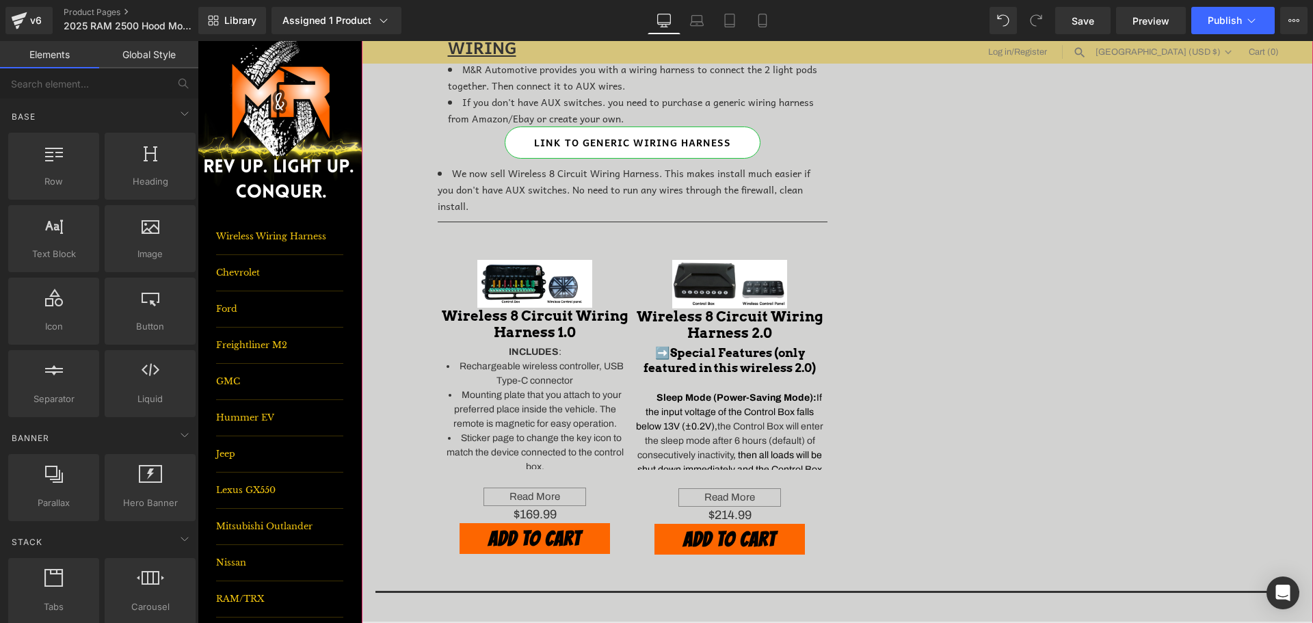
scroll to position [648, 0]
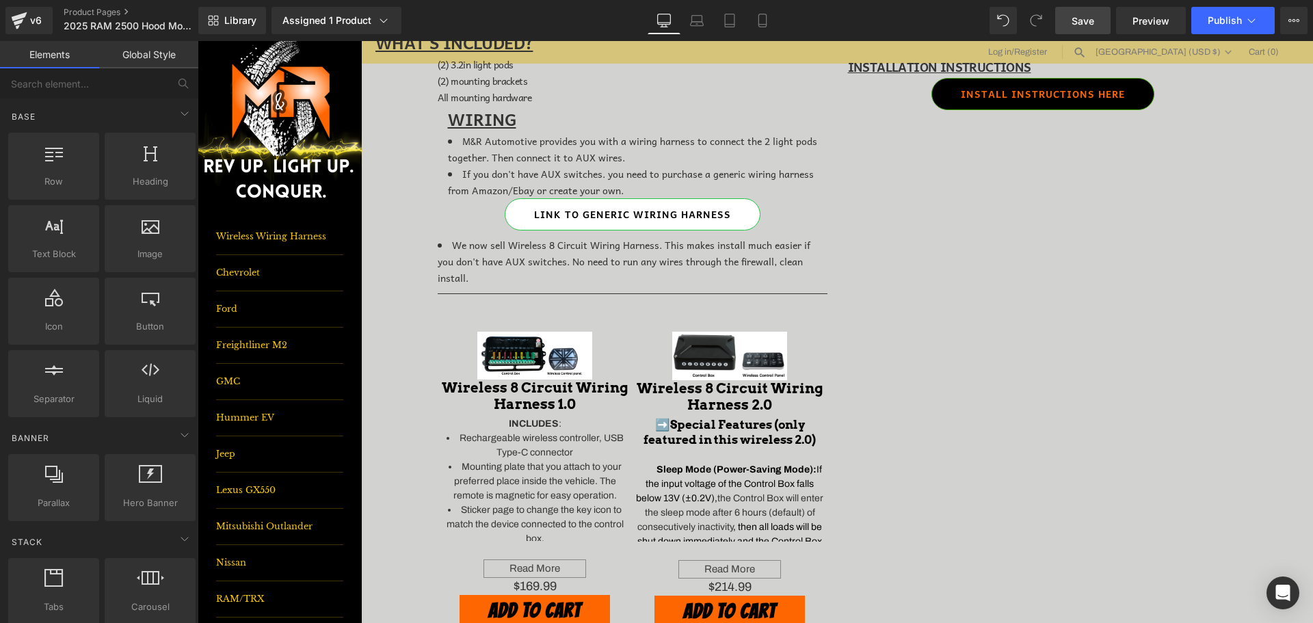
click at [1085, 15] on span "Save" at bounding box center [1083, 21] width 23 height 14
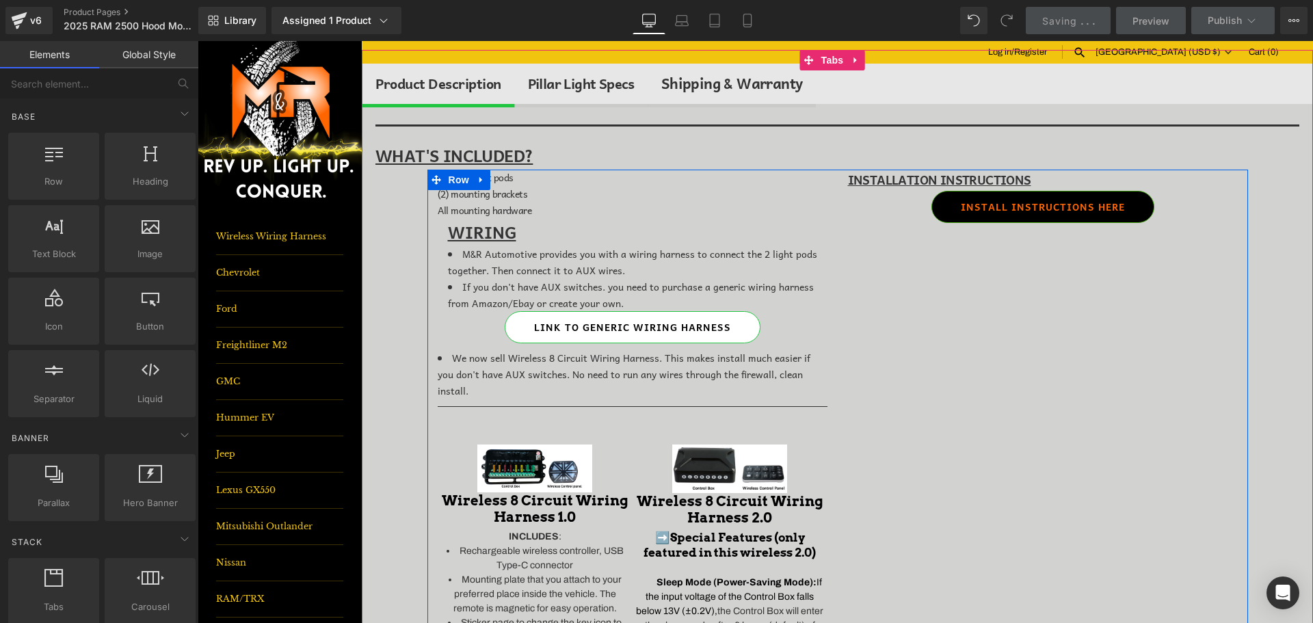
scroll to position [511, 0]
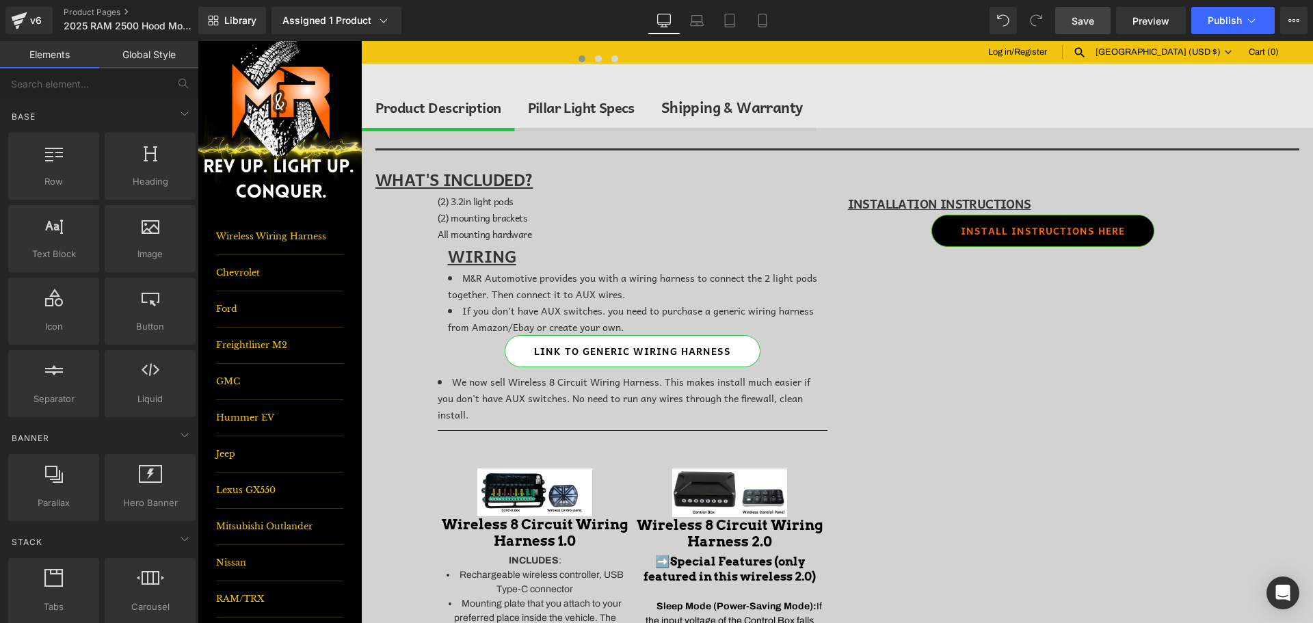
click at [1083, 27] on span "Save" at bounding box center [1083, 21] width 23 height 14
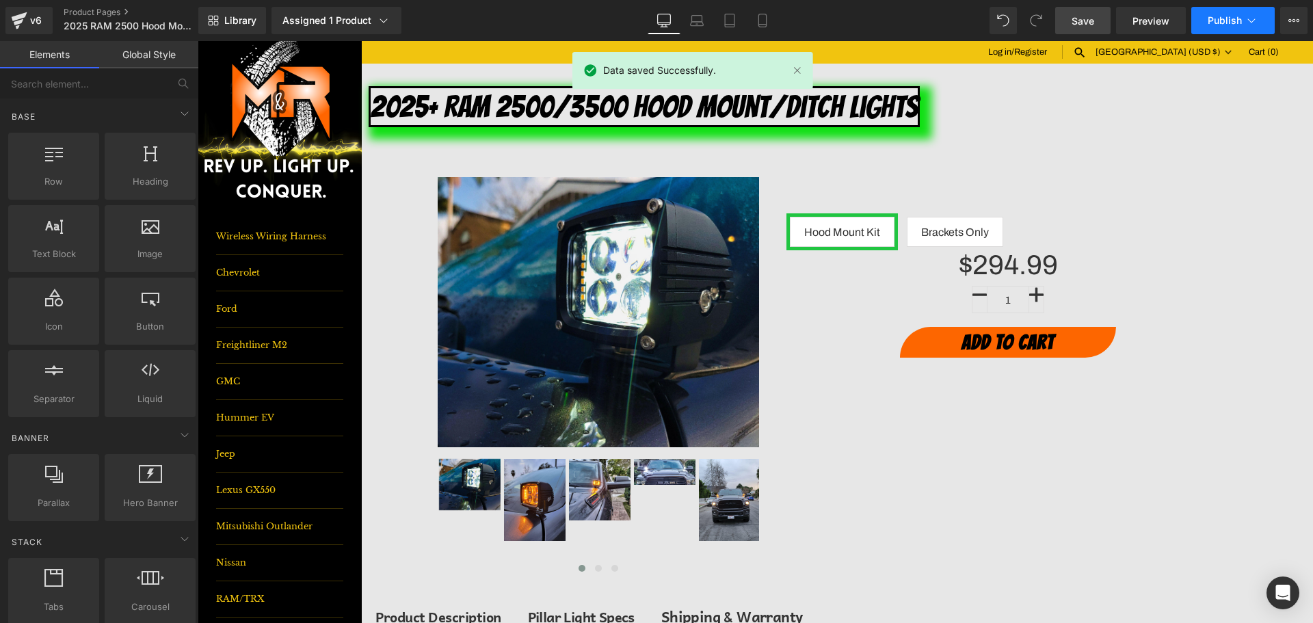
scroll to position [0, 0]
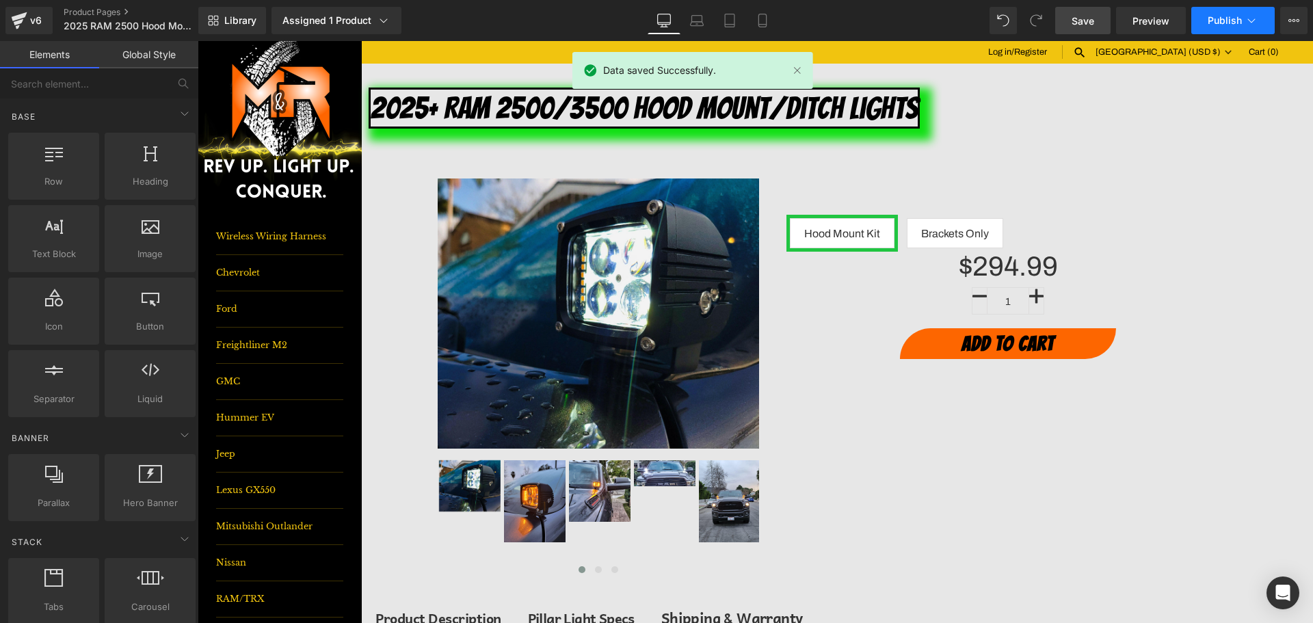
click at [1243, 30] on button "Publish" at bounding box center [1232, 20] width 83 height 27
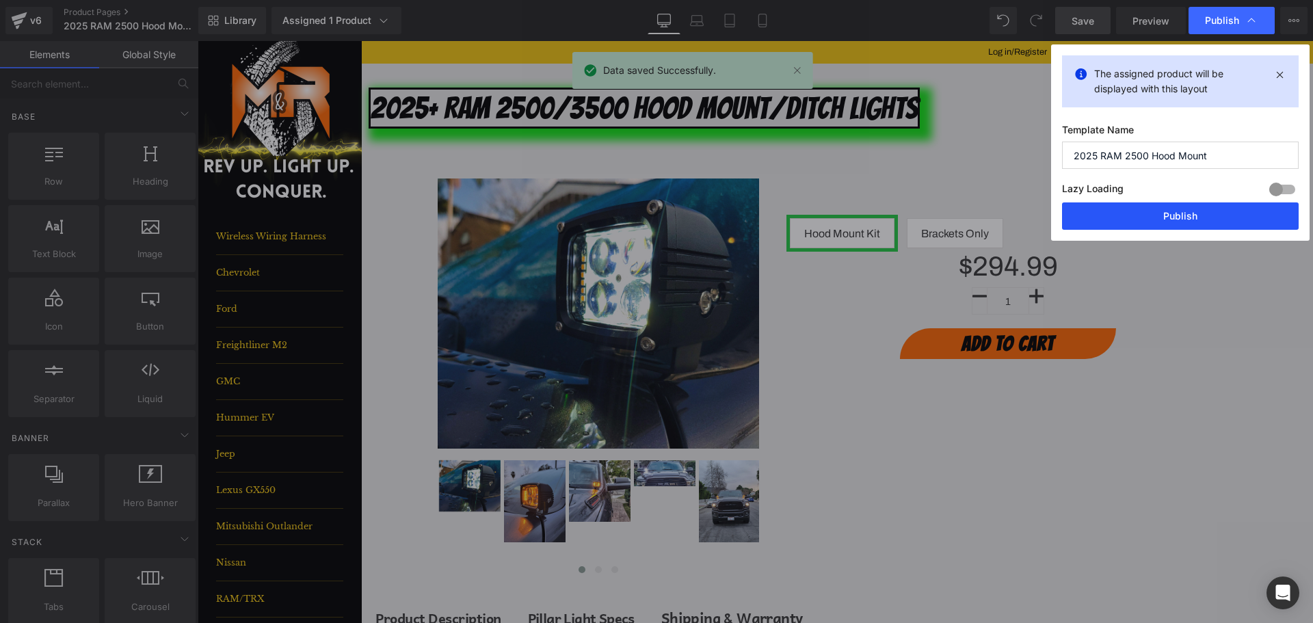
drag, startPoint x: 1202, startPoint y: 217, endPoint x: 997, endPoint y: 163, distance: 212.8
click at [1202, 217] on button "Publish" at bounding box center [1180, 215] width 237 height 27
